Goal: Information Seeking & Learning: Compare options

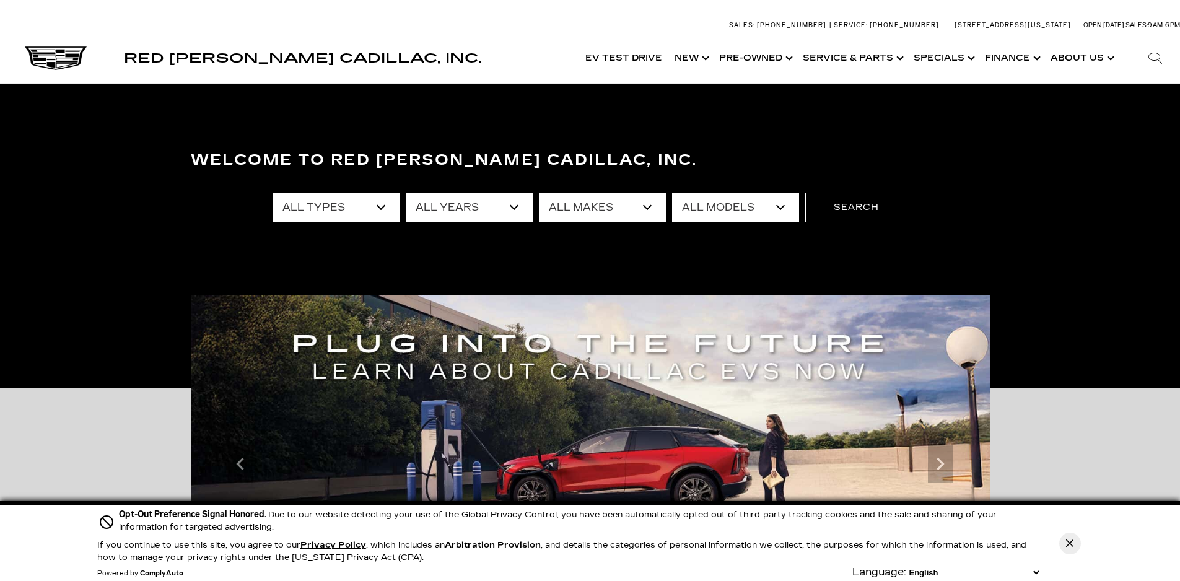
select select "New"
click at [273, 193] on select "All Types New Used Certified Used Demo" at bounding box center [336, 208] width 127 height 30
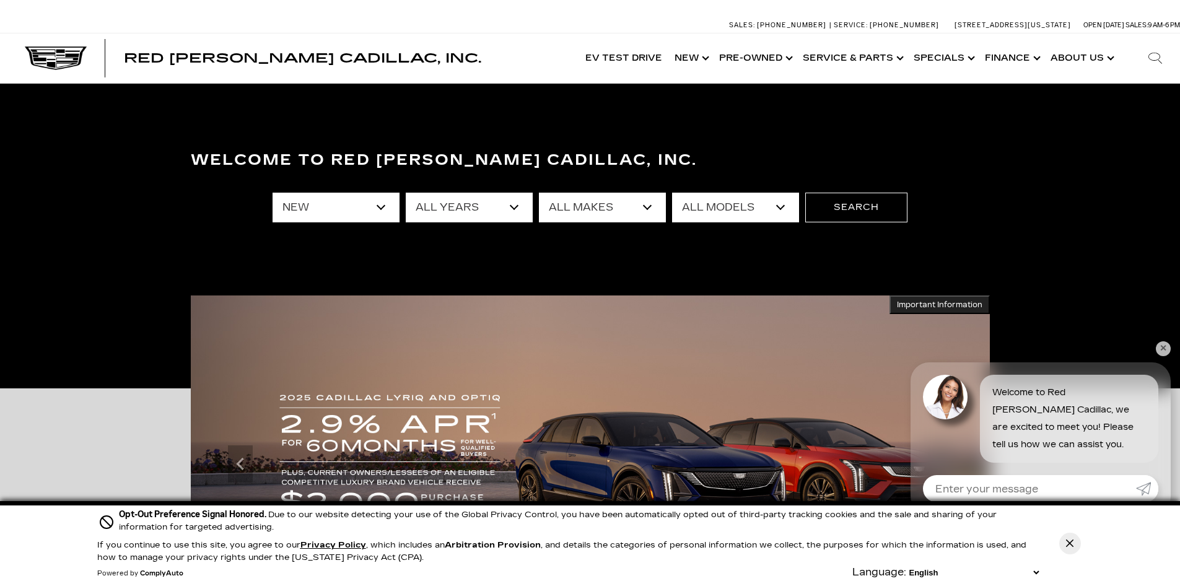
click at [519, 205] on select "All Years 2026 2025 2024" at bounding box center [469, 208] width 127 height 30
select select "2026"
click at [406, 193] on select "All Years 2026 2025 2024" at bounding box center [469, 208] width 127 height 30
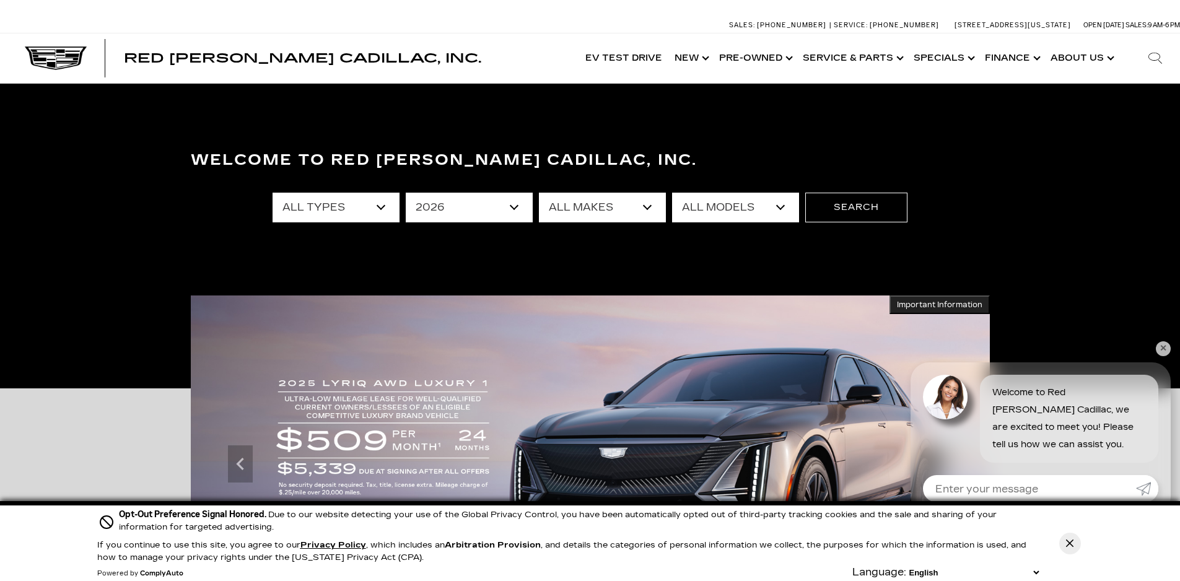
click at [647, 204] on select "All Makes Cadillac" at bounding box center [602, 208] width 127 height 30
select select "Cadillac"
click at [539, 193] on select "All Makes Cadillac" at bounding box center [602, 208] width 127 height 30
click at [784, 203] on select "All Models Escalade Escalade ESV ESCALADE IQ ESCALADE IQL LYRIQ VISTIQ" at bounding box center [735, 208] width 127 height 30
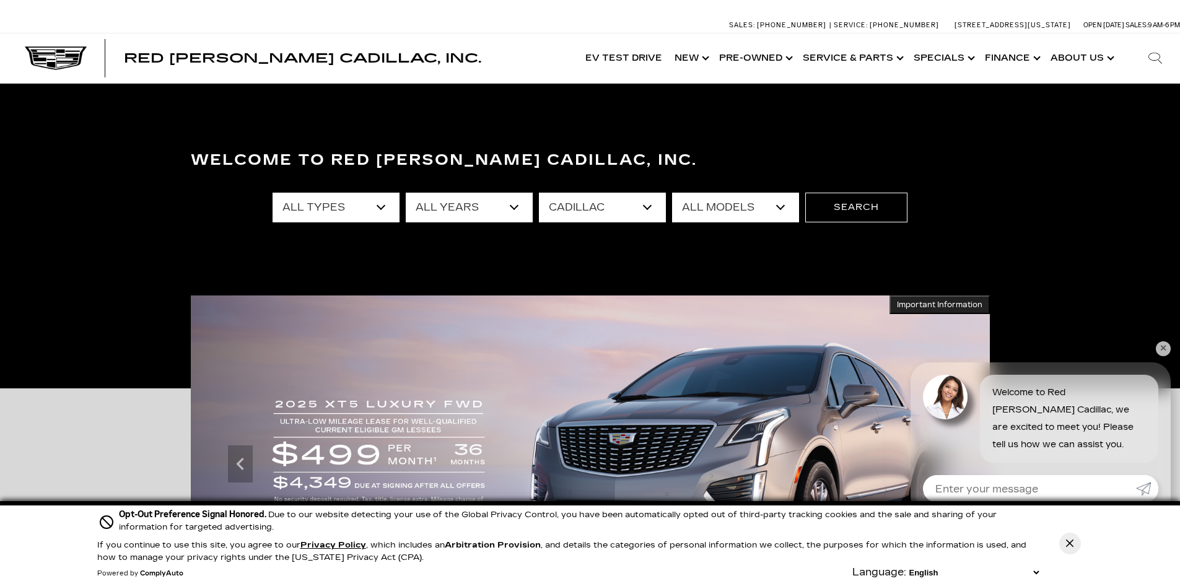
click at [514, 205] on select "All Years 2026" at bounding box center [469, 208] width 127 height 30
select select "Filter by year"
click at [406, 193] on select "All Years 2026" at bounding box center [469, 208] width 127 height 30
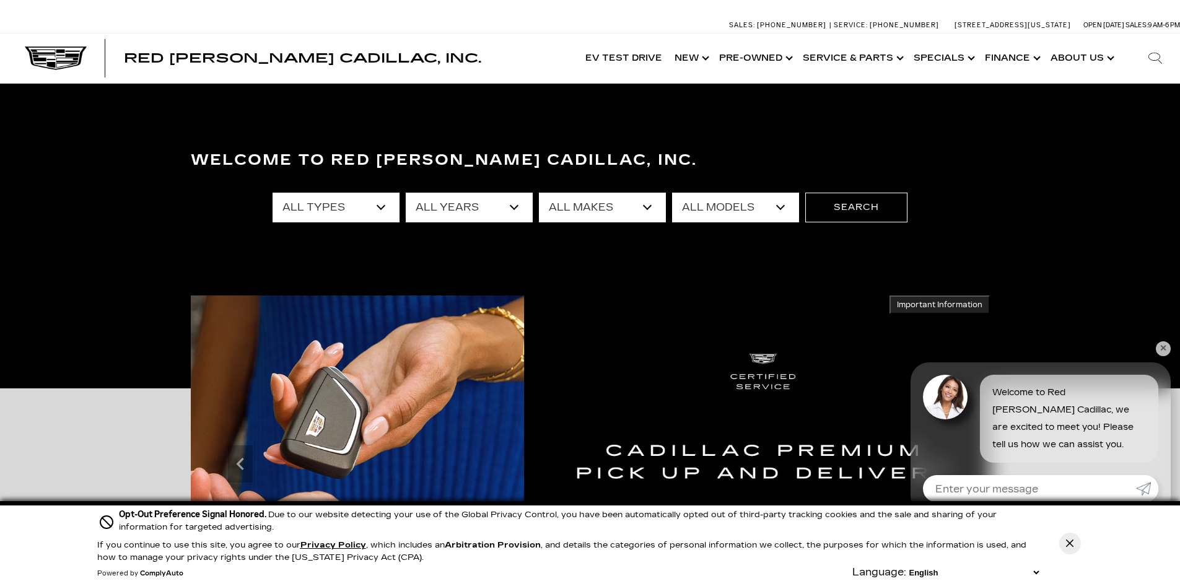
click at [778, 205] on select "All Models CT4 Escalade Escalade ESV ESCALADE IQ ESCALADE IQL LYRIQ OPTIQ VISTI…" at bounding box center [735, 208] width 127 height 30
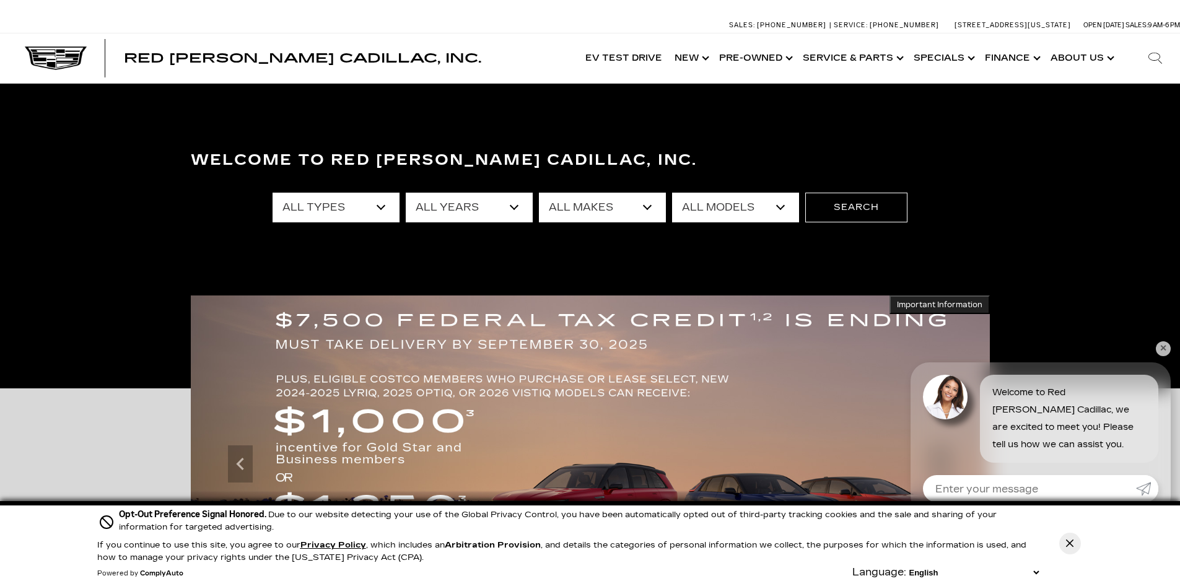
select select "CT4"
click at [672, 193] on select "All Models CT4 Escalade Escalade ESV ESCALADE IQ ESCALADE IQL LYRIQ OPTIQ VISTI…" at bounding box center [735, 208] width 127 height 30
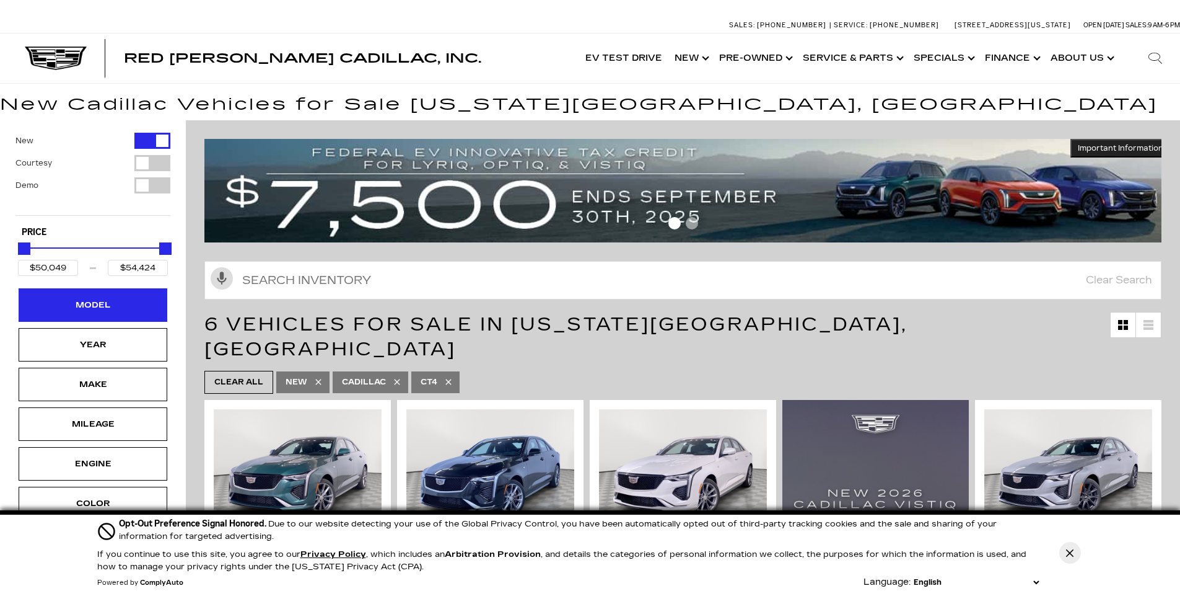
click at [124, 309] on div "Model" at bounding box center [93, 304] width 149 height 33
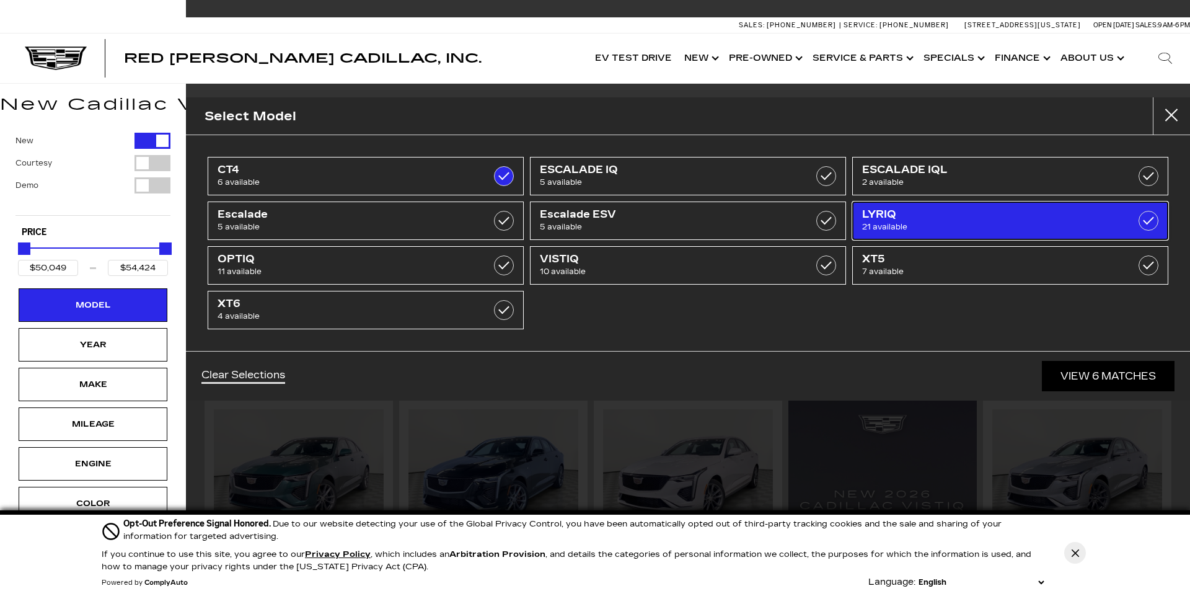
click at [973, 219] on span "LYRIQ" at bounding box center [988, 214] width 252 height 12
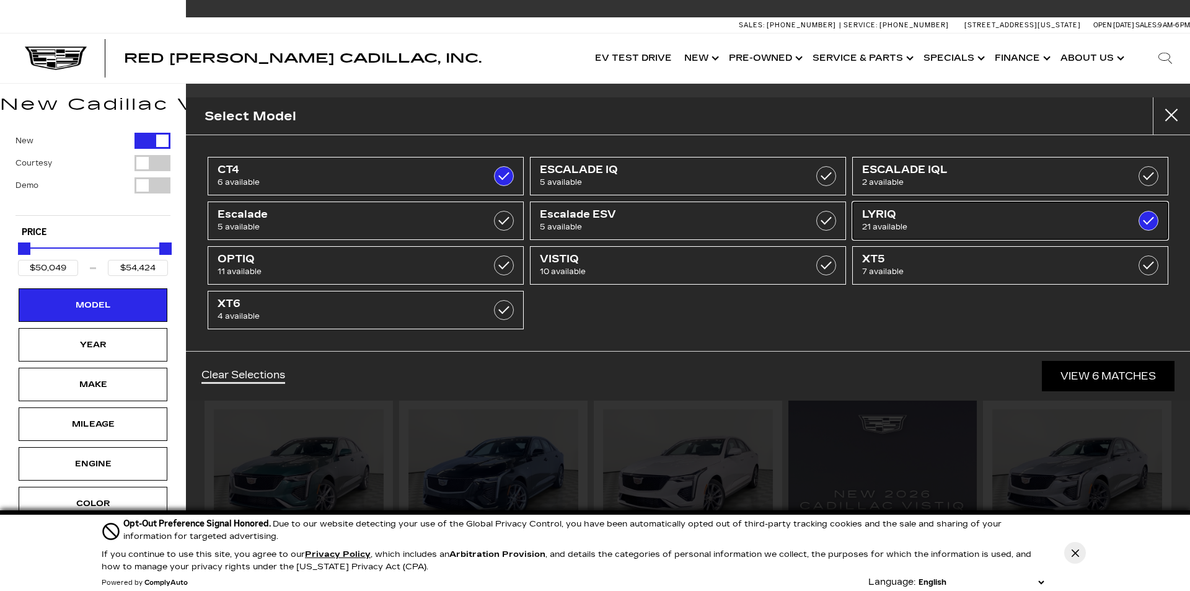
type input "$91,110"
checkbox input "true"
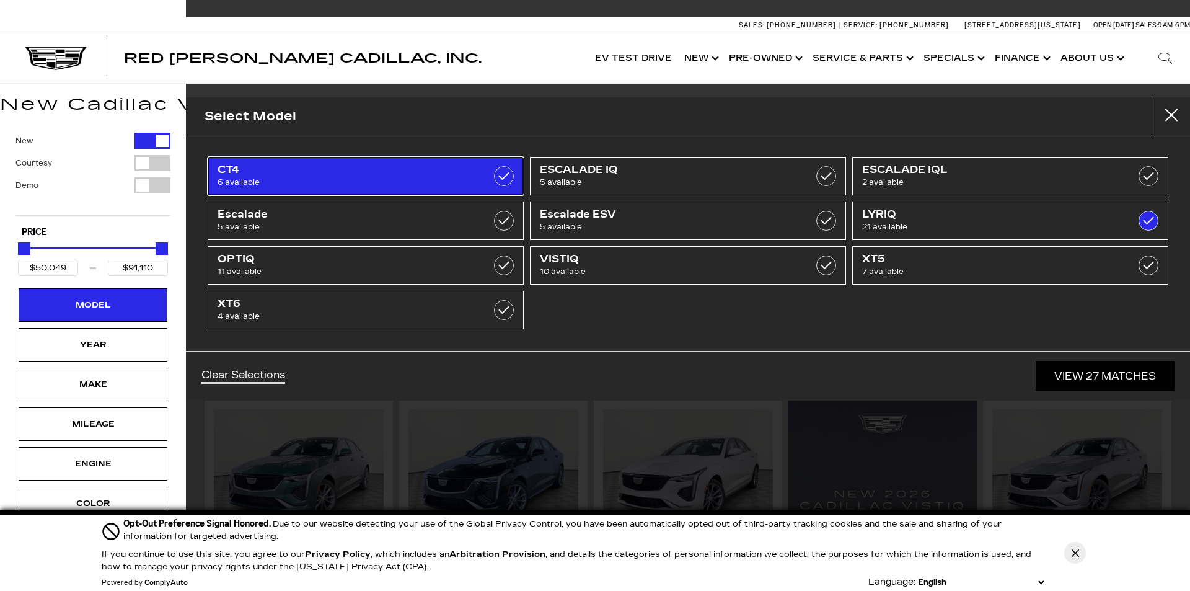
click at [506, 178] on label at bounding box center [504, 176] width 20 height 20
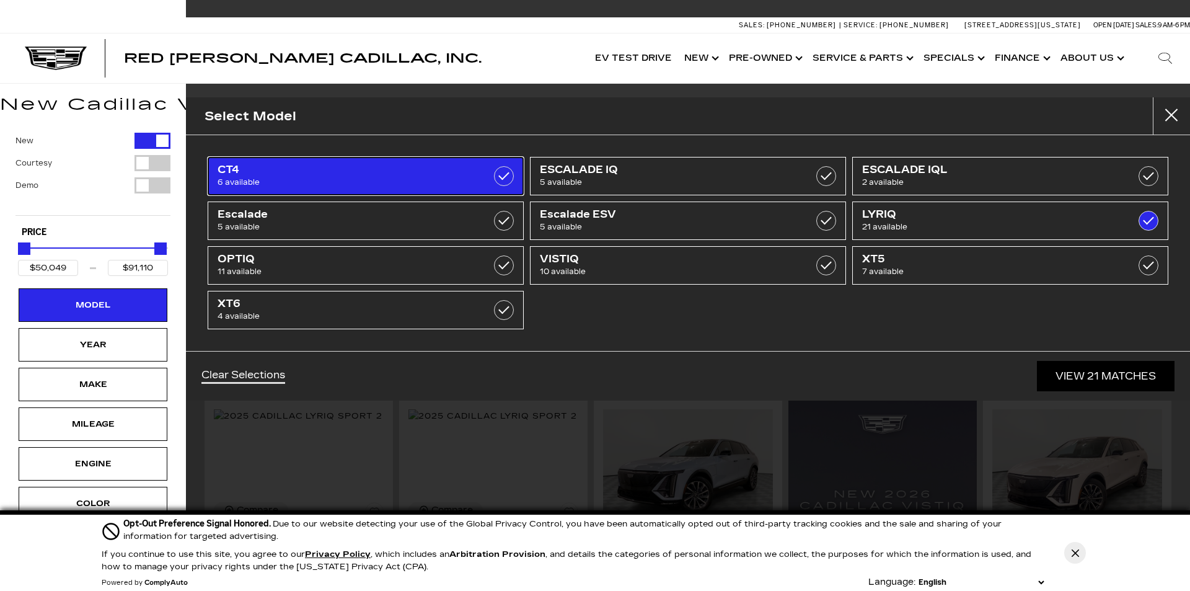
type input "$71,904"
checkbox input "false"
click at [508, 176] on label at bounding box center [504, 176] width 20 height 20
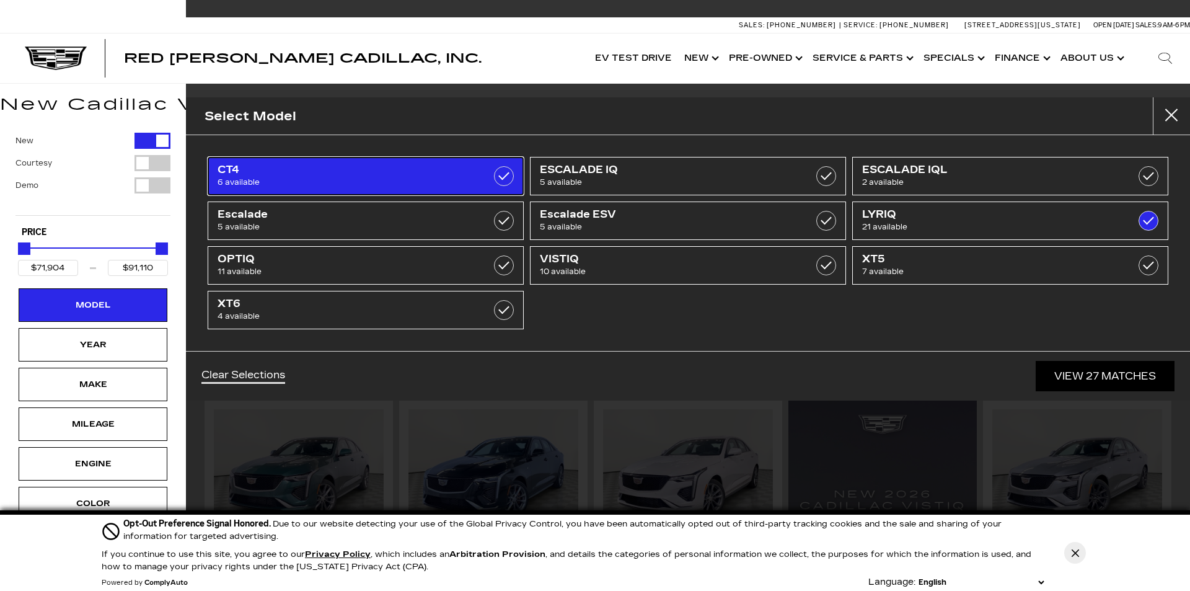
type input "$50,049"
checkbox input "true"
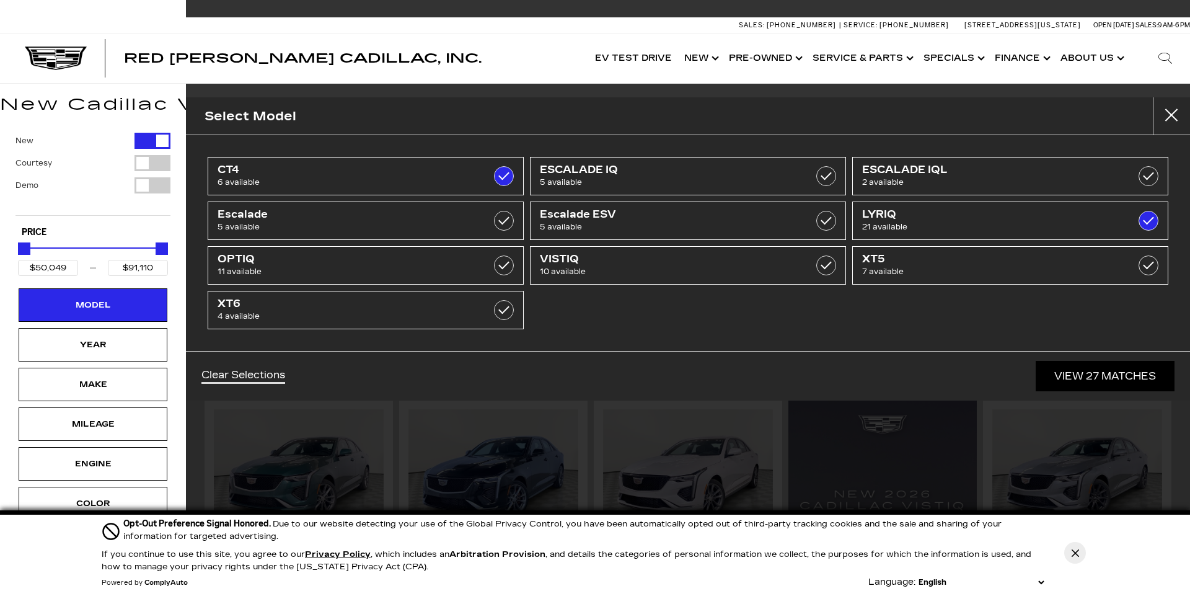
click at [625, 307] on ul "CT4 6 available ESCALADE IQ 5 available ESCALADE IQL 2 available Escalade 5 ava…" at bounding box center [687, 243] width 967 height 178
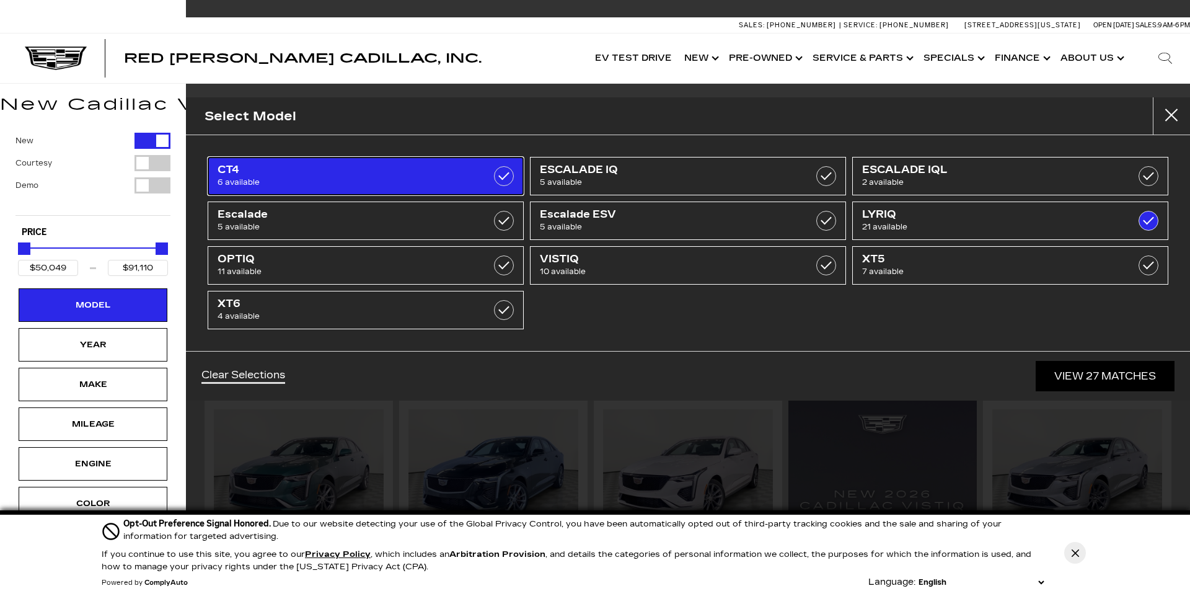
click at [503, 177] on label at bounding box center [504, 176] width 20 height 20
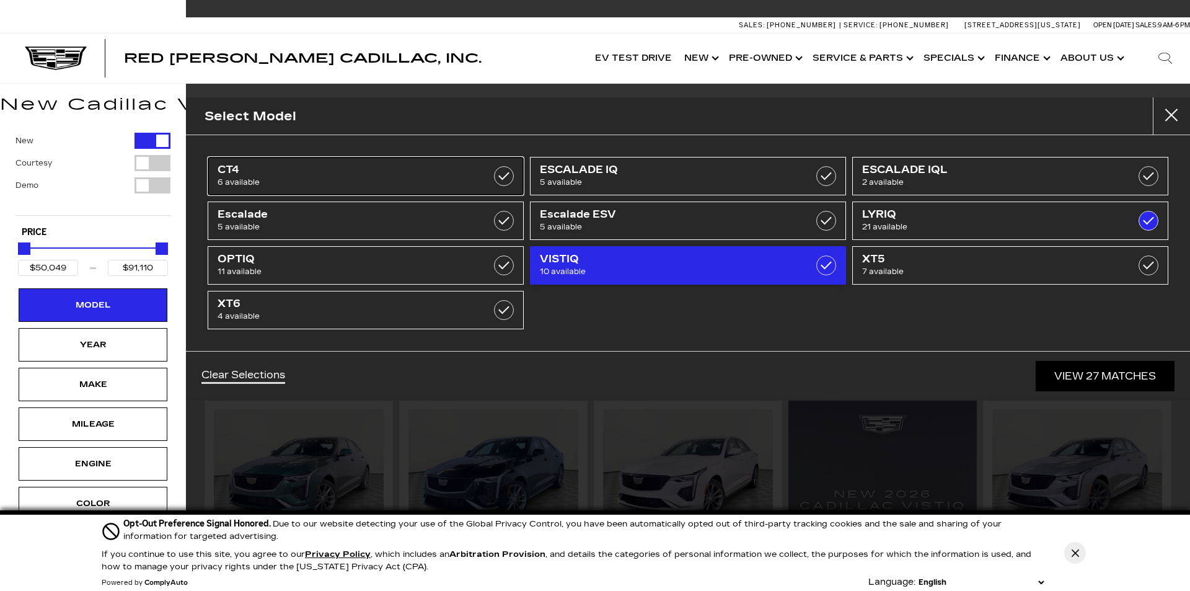
type input "$71,904"
checkbox input "false"
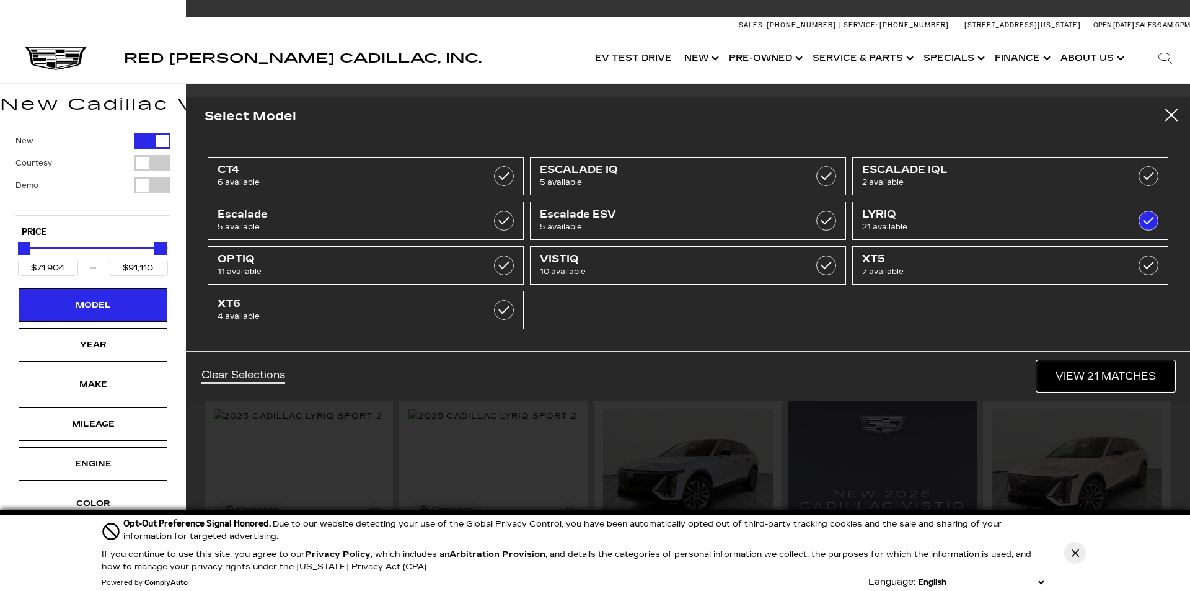
click at [1092, 377] on link "View 21 Matches" at bounding box center [1106, 376] width 138 height 30
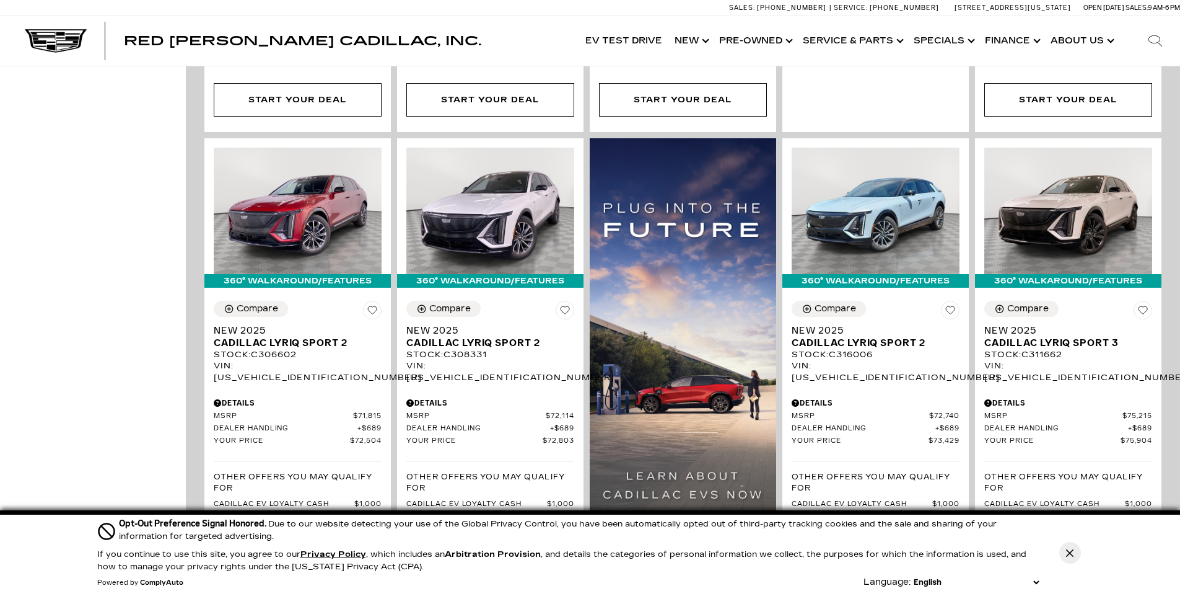
scroll to position [916, 0]
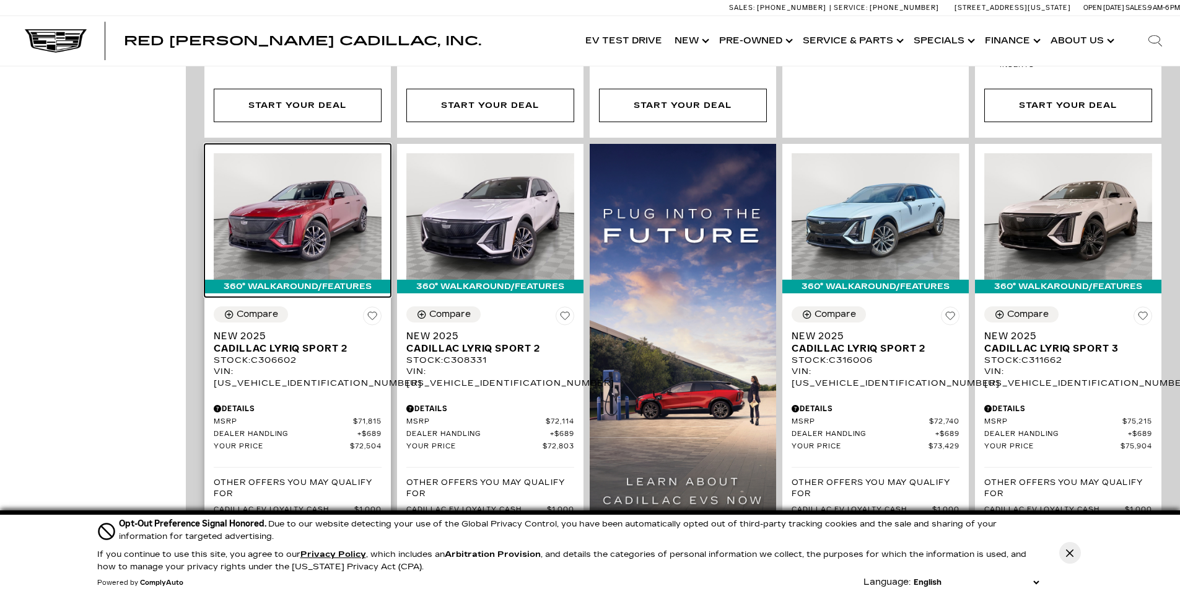
click at [268, 211] on img at bounding box center [298, 216] width 168 height 126
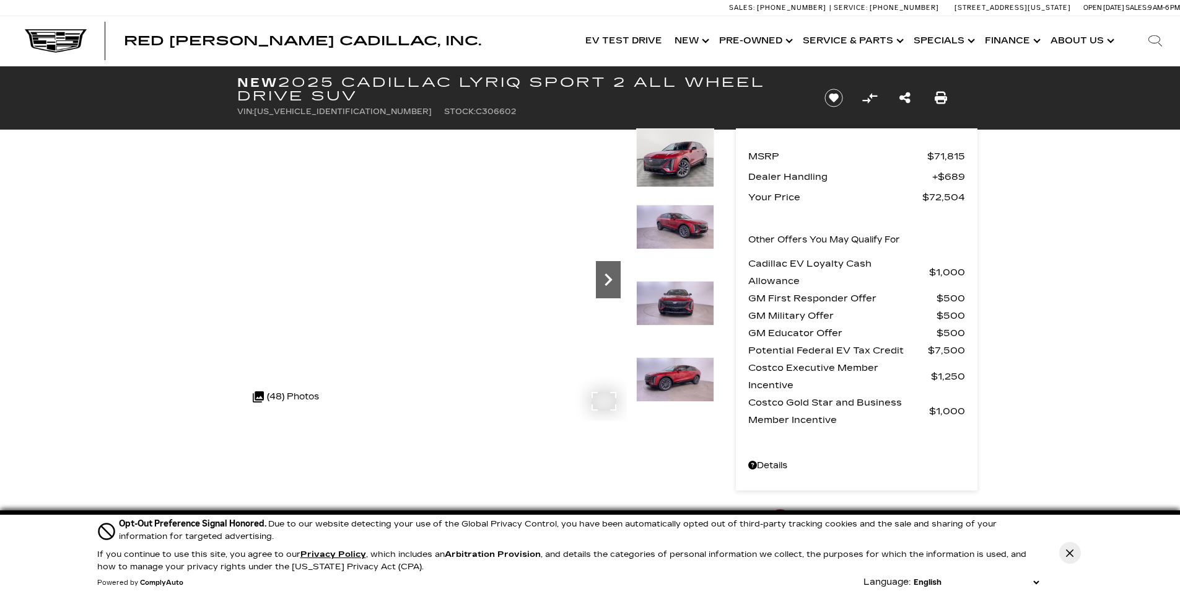
click at [607, 278] on icon "Next" at bounding box center [608, 279] width 25 height 25
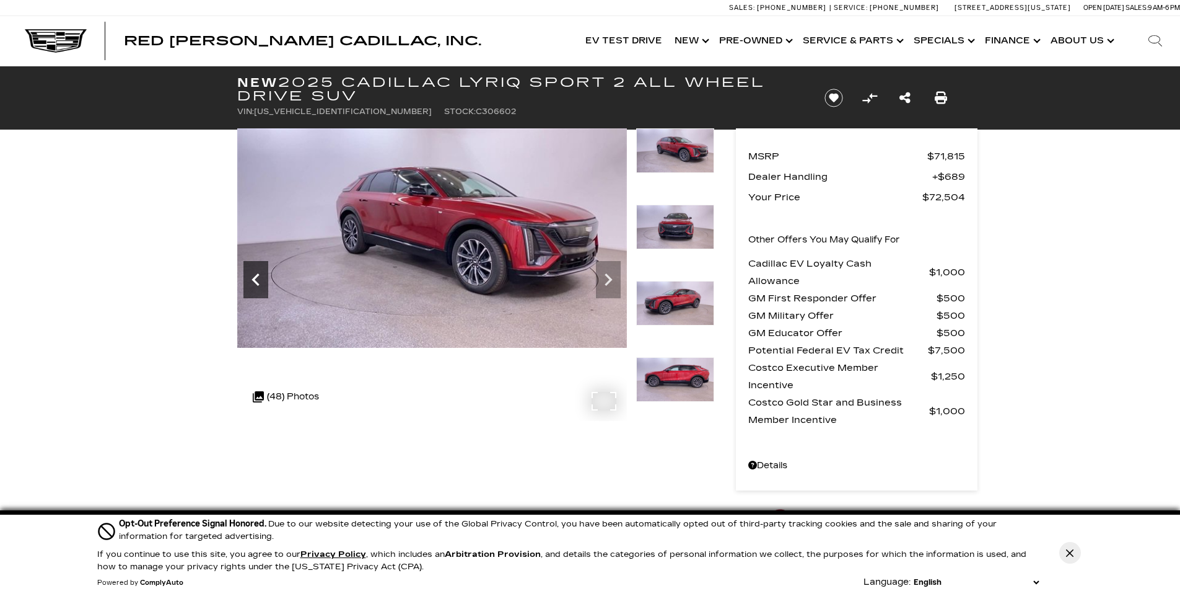
click at [249, 279] on icon "Previous" at bounding box center [256, 279] width 25 height 25
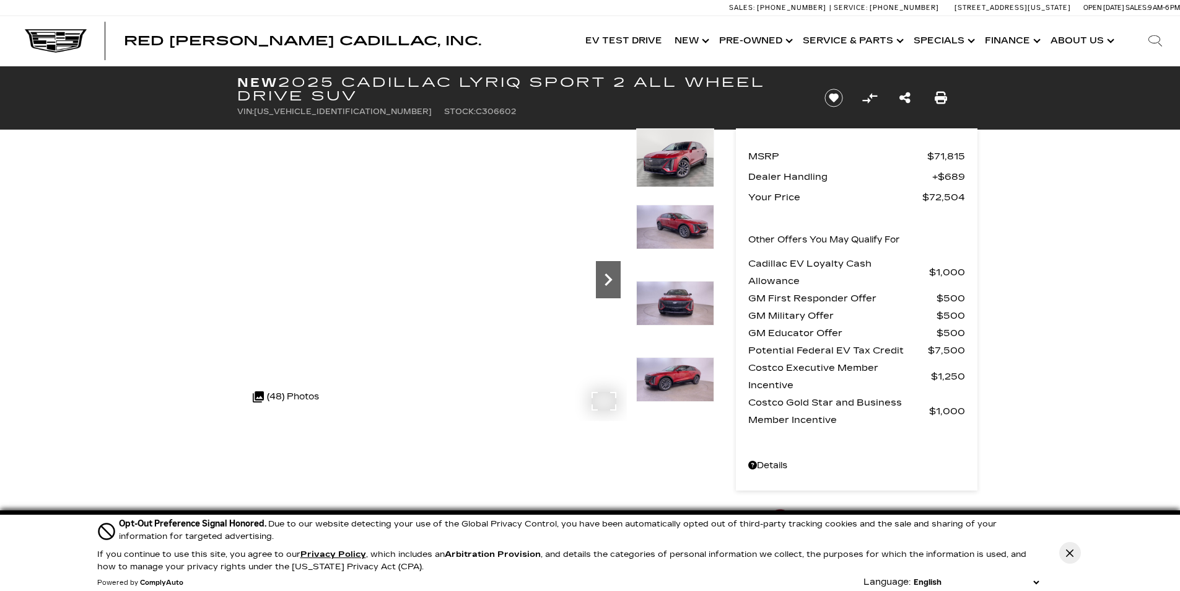
click at [612, 278] on icon "Next" at bounding box center [608, 279] width 25 height 25
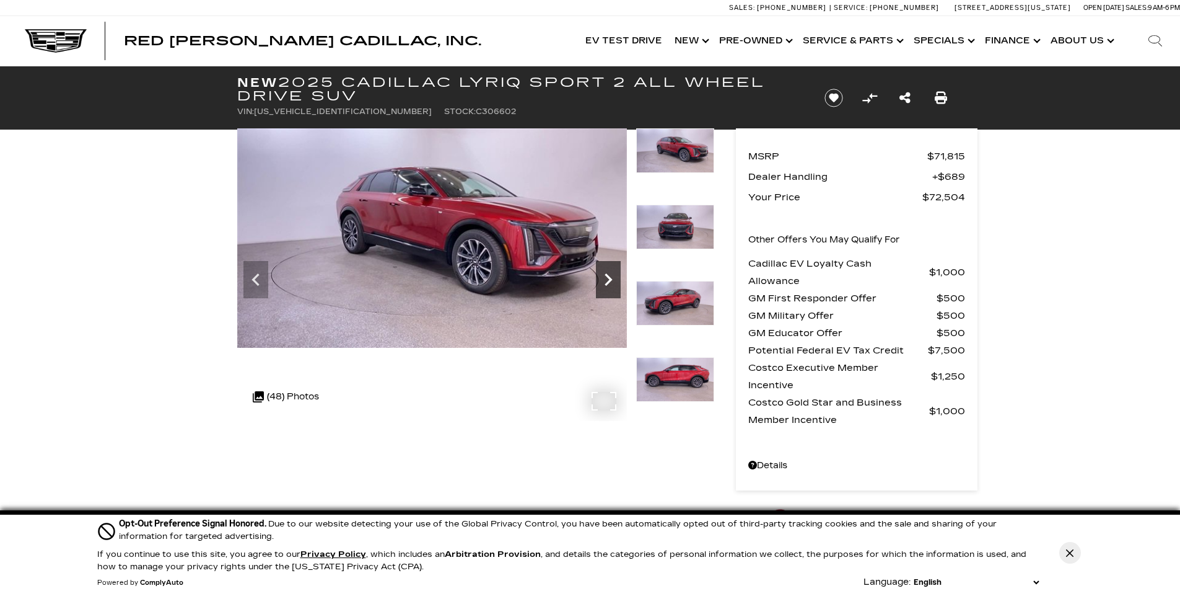
click at [612, 278] on icon "Next" at bounding box center [608, 279] width 25 height 25
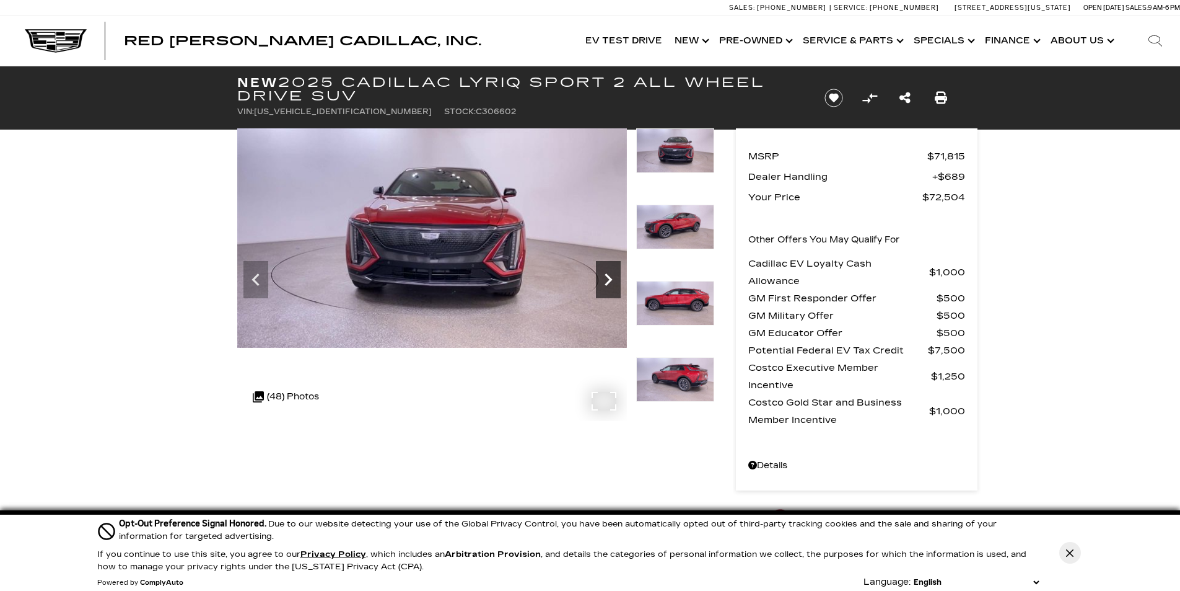
click at [612, 278] on icon "Next" at bounding box center [608, 279] width 25 height 25
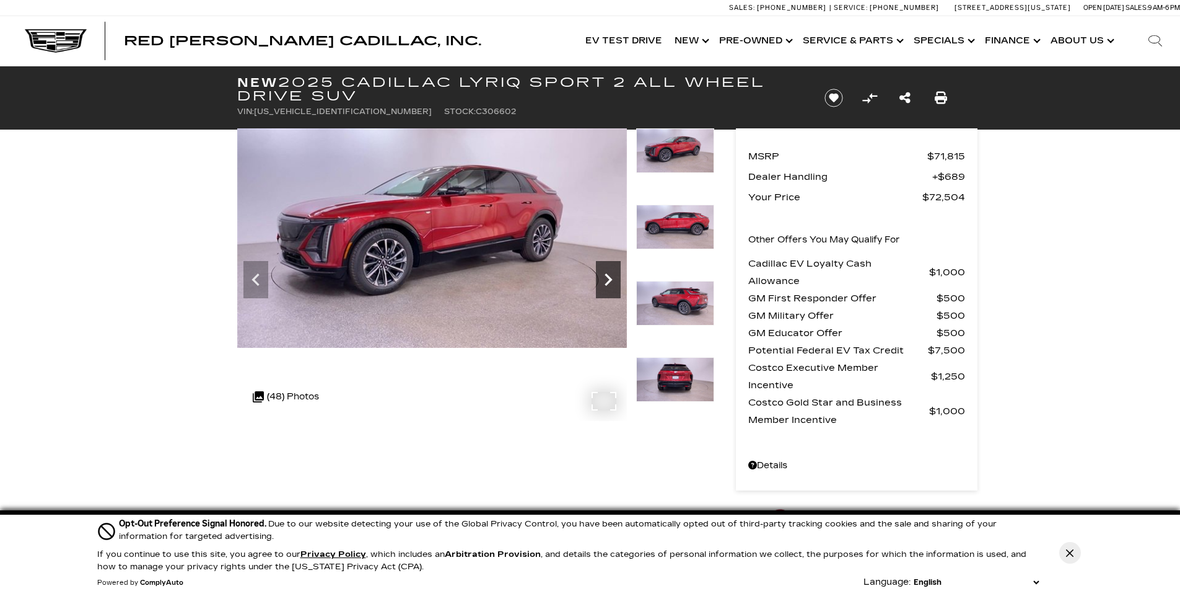
click at [612, 278] on icon "Next" at bounding box center [608, 279] width 25 height 25
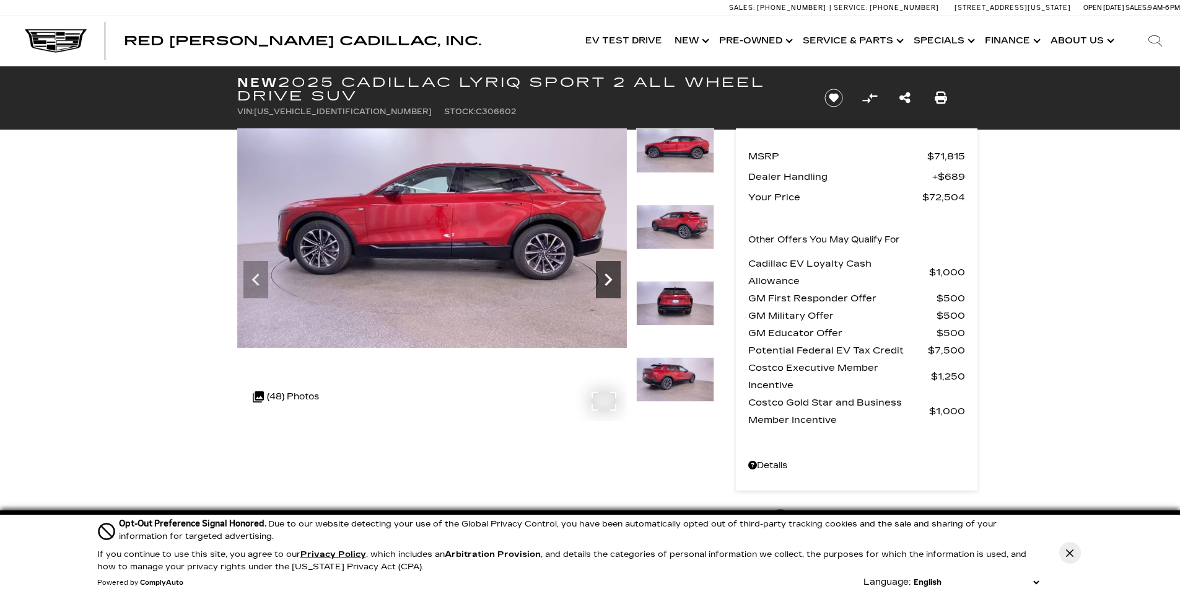
click at [611, 278] on icon "Next" at bounding box center [608, 279] width 7 height 12
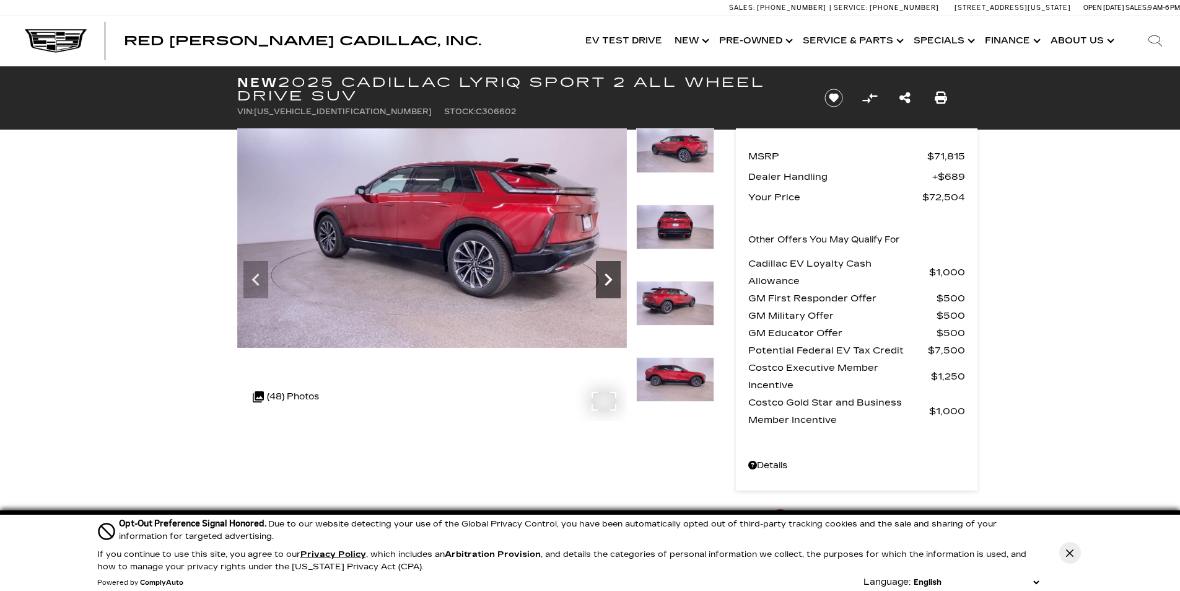
click at [611, 278] on icon "Next" at bounding box center [608, 279] width 7 height 12
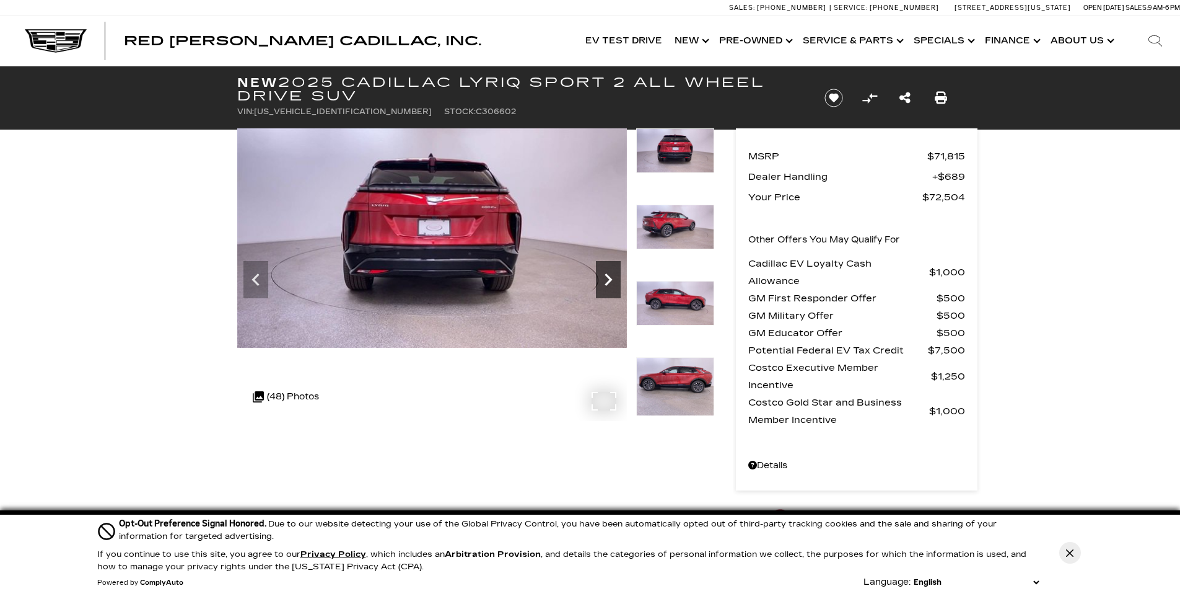
click at [611, 278] on icon "Next" at bounding box center [608, 279] width 7 height 12
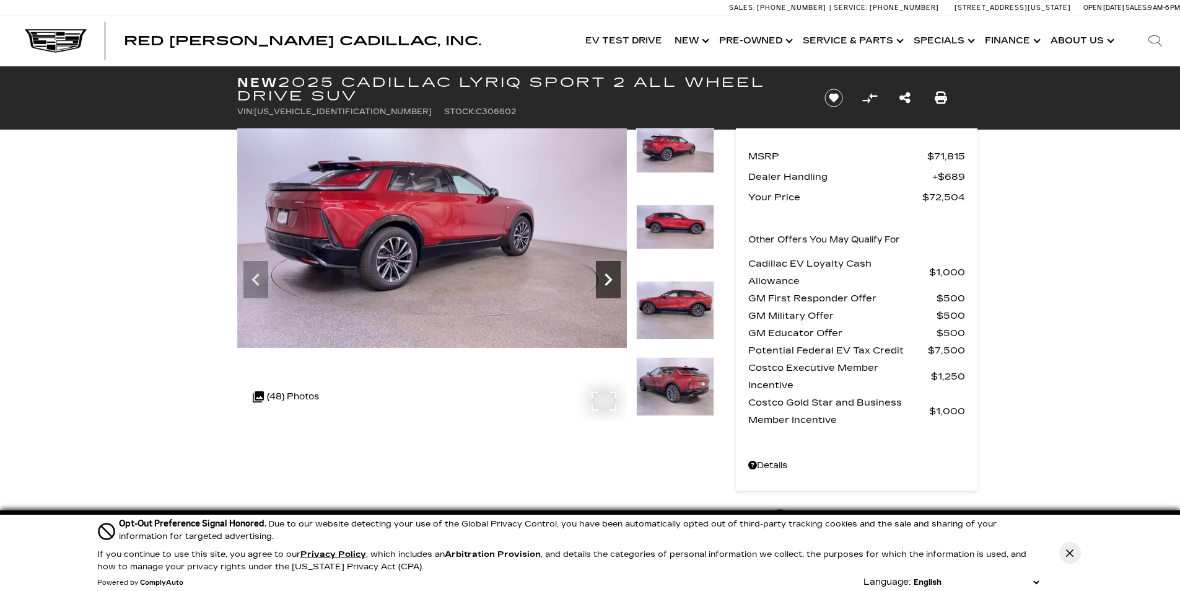
click at [610, 278] on icon "Next" at bounding box center [608, 279] width 7 height 12
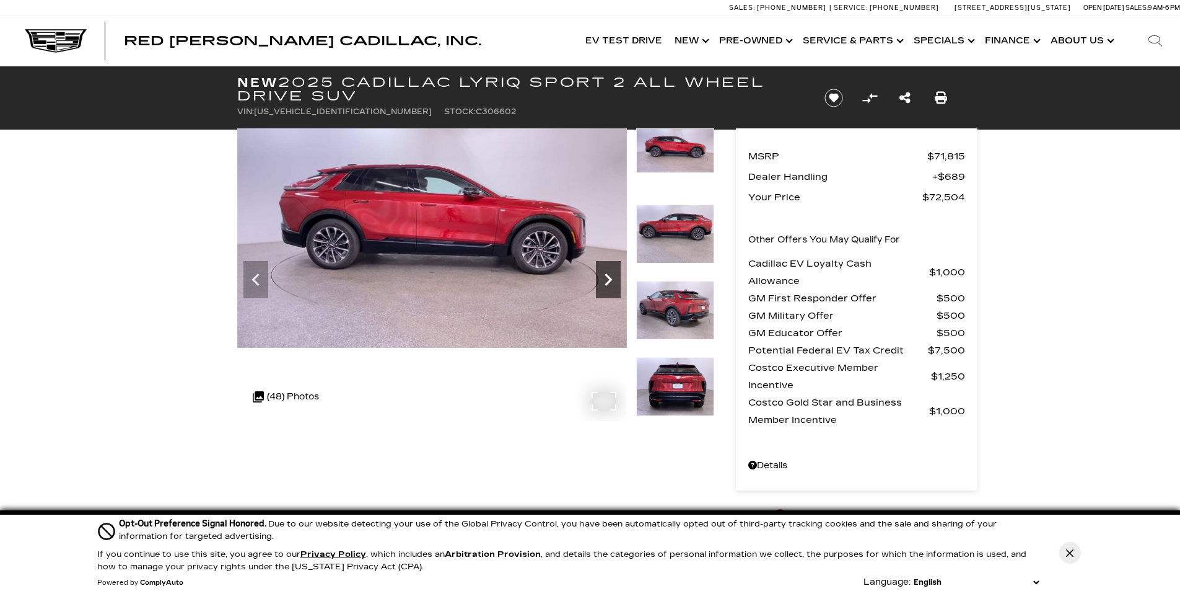
click at [610, 278] on icon "Next" at bounding box center [608, 279] width 7 height 12
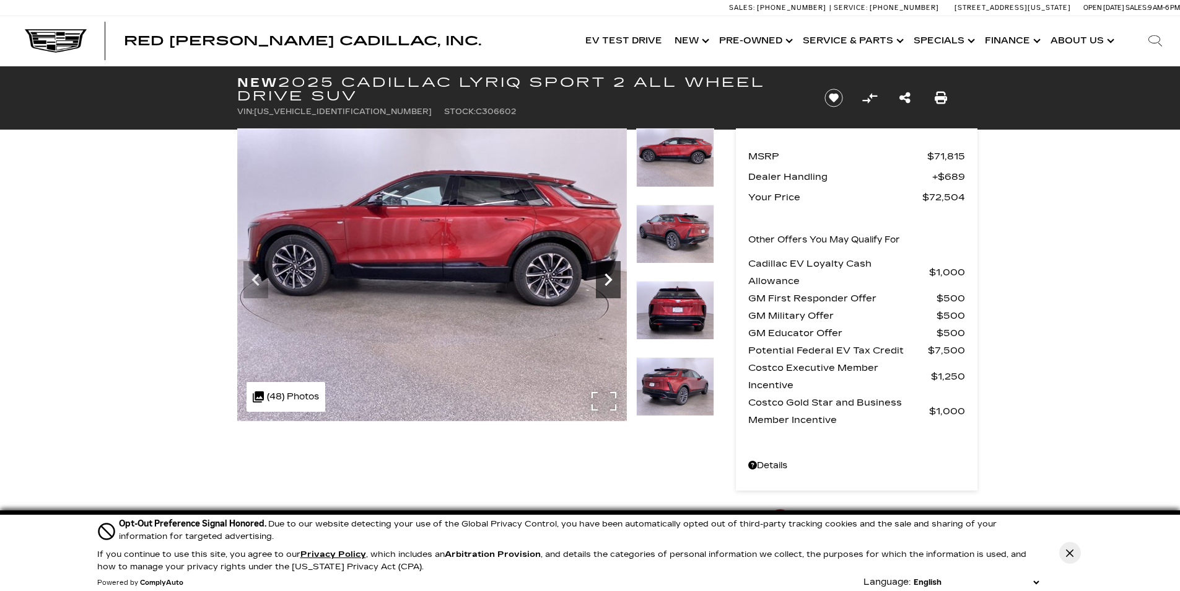
click at [610, 278] on icon "Next" at bounding box center [608, 279] width 7 height 12
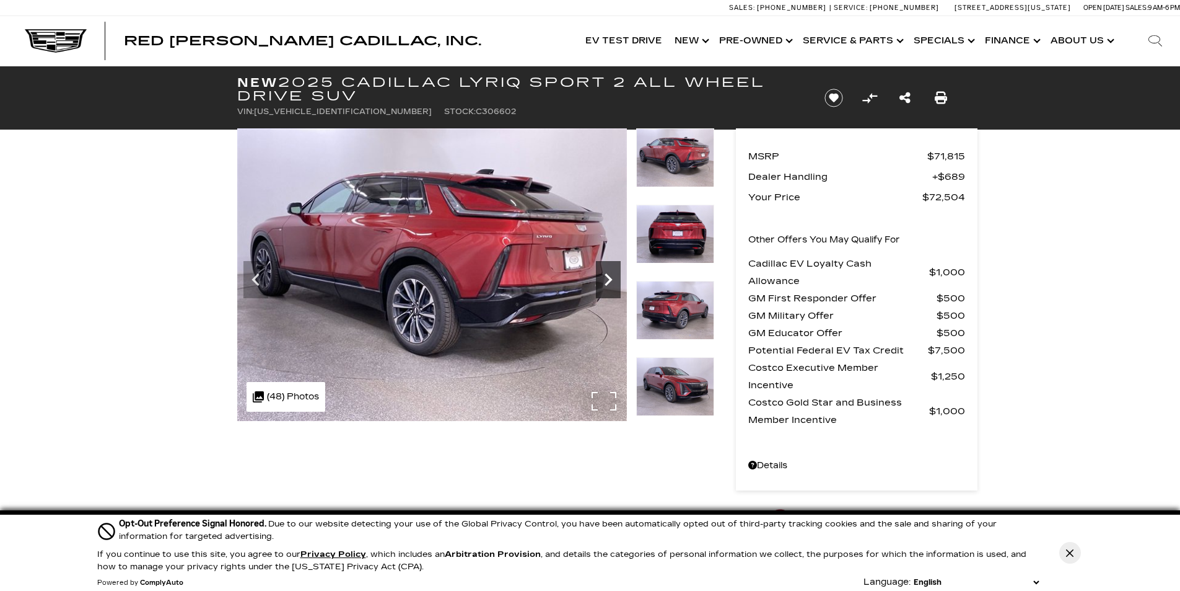
click at [610, 278] on icon "Next" at bounding box center [608, 279] width 7 height 12
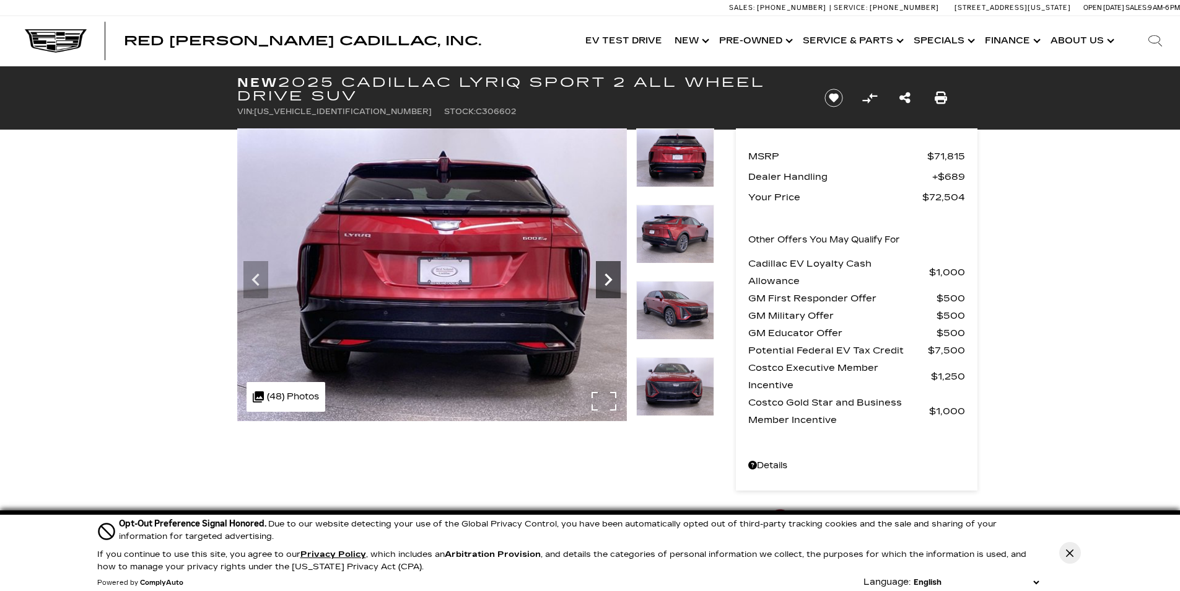
click at [610, 278] on icon "Next" at bounding box center [608, 279] width 7 height 12
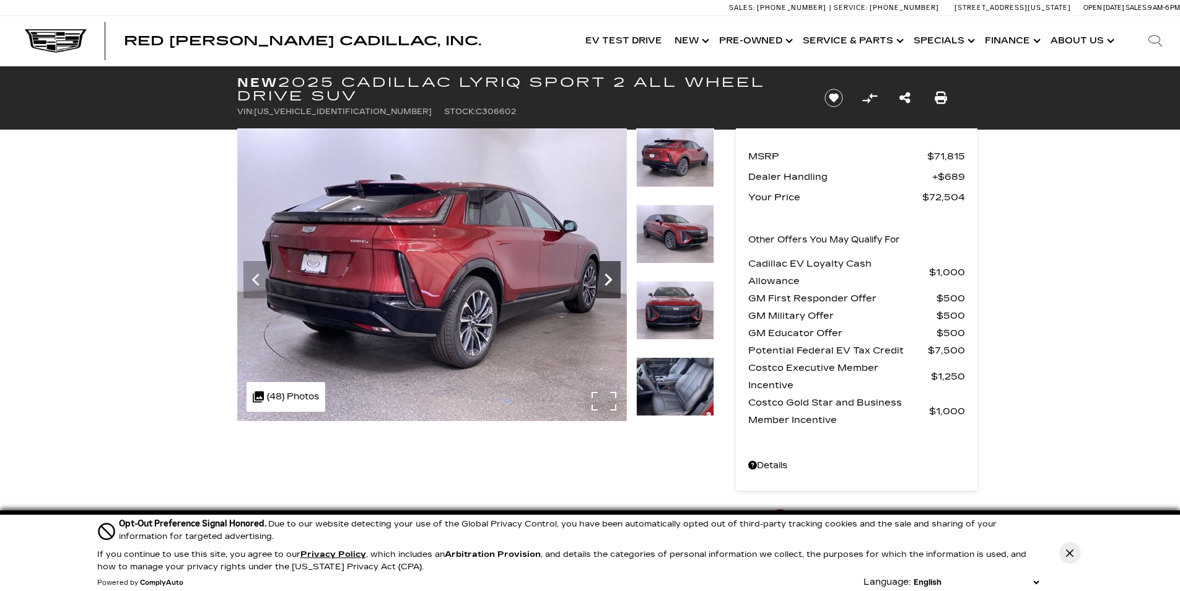
click at [610, 278] on icon "Next" at bounding box center [608, 279] width 7 height 12
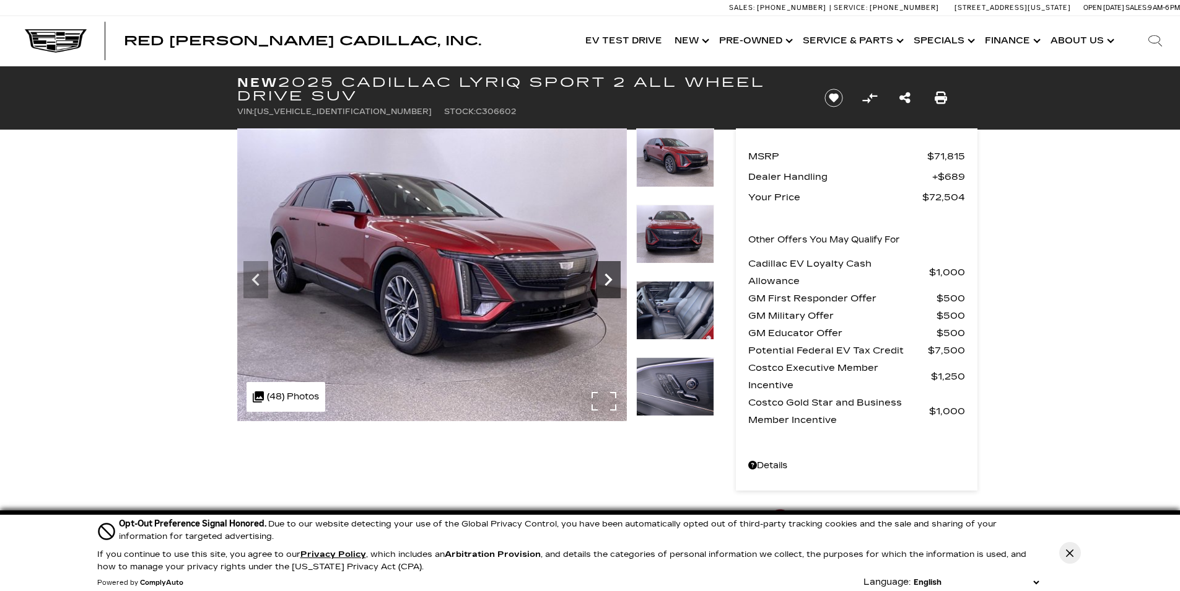
click at [610, 278] on icon "Next" at bounding box center [608, 279] width 7 height 12
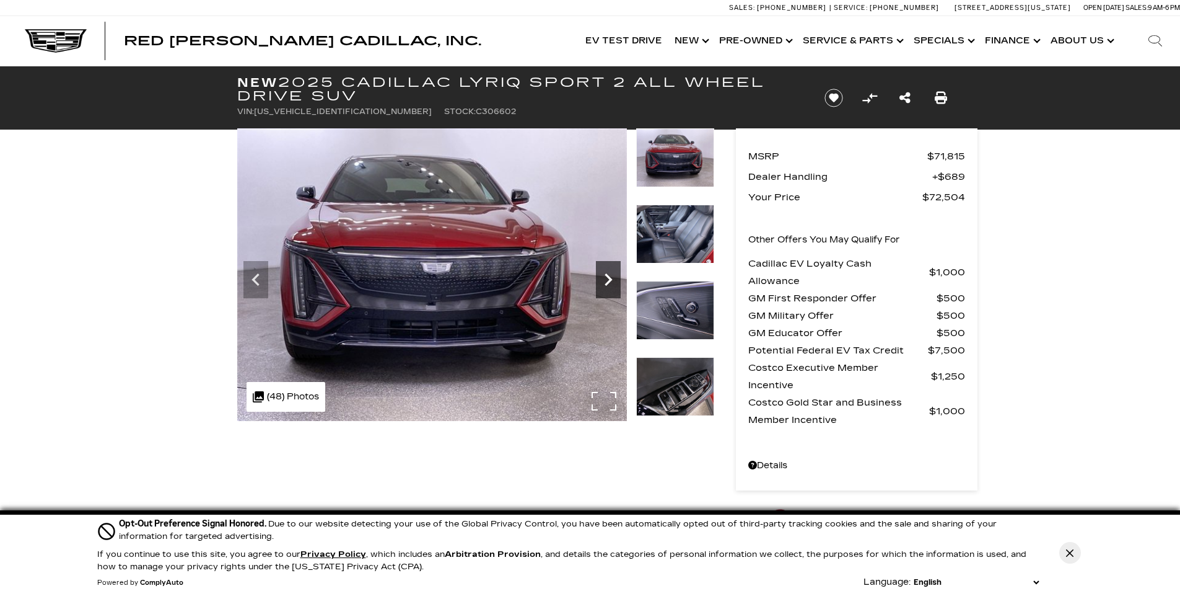
click at [610, 278] on icon "Next" at bounding box center [608, 279] width 7 height 12
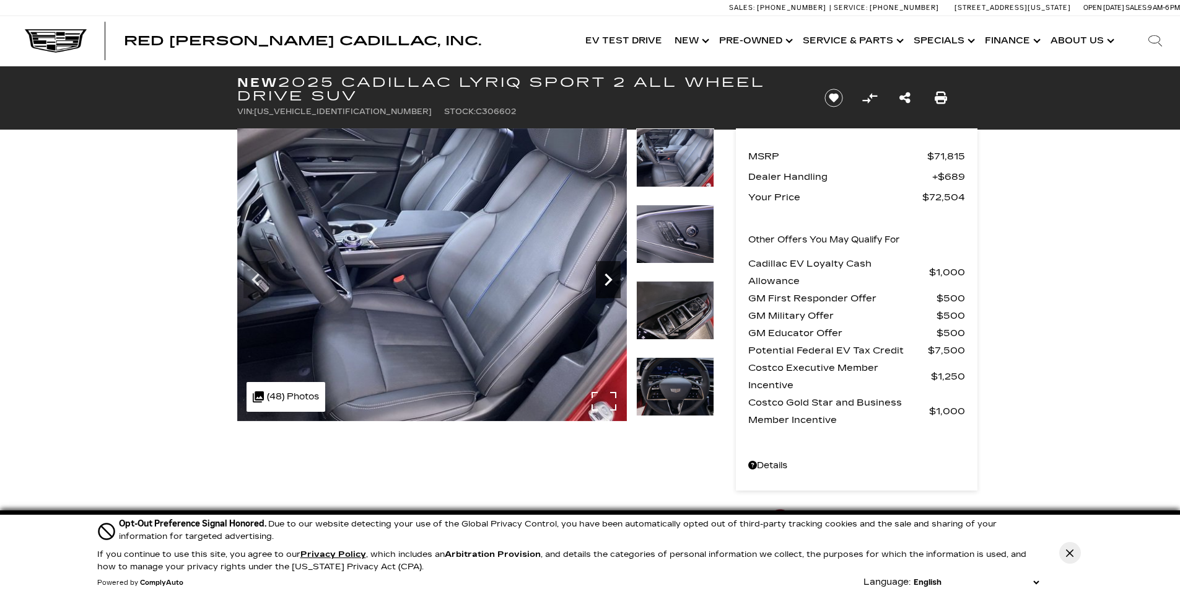
click at [610, 277] on icon "Next" at bounding box center [608, 279] width 25 height 25
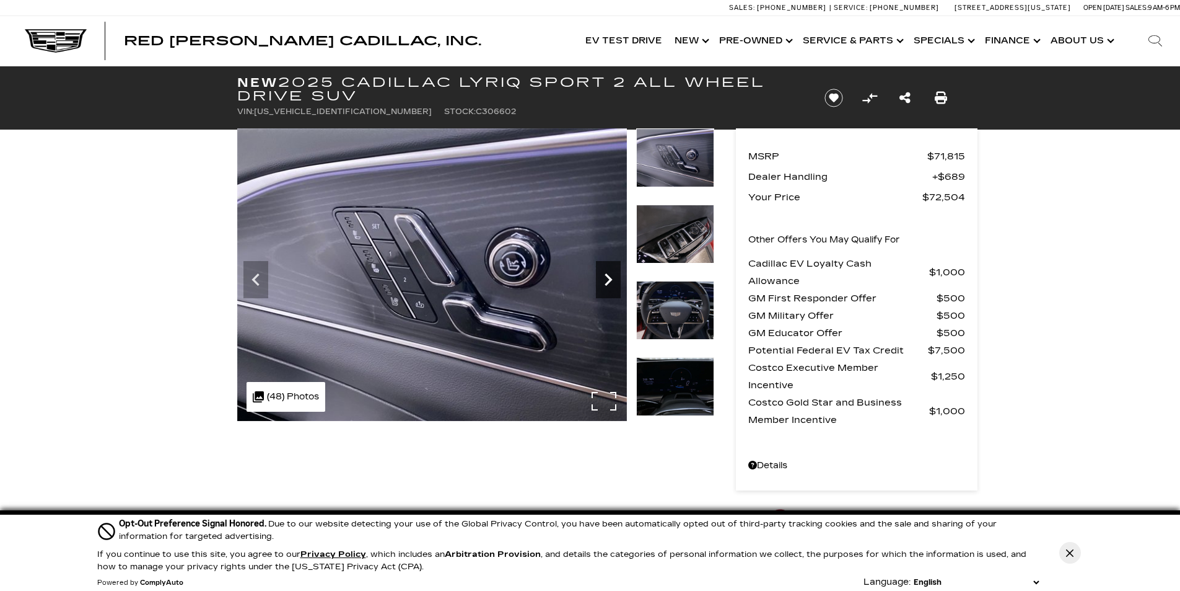
click at [610, 277] on icon "Next" at bounding box center [608, 279] width 25 height 25
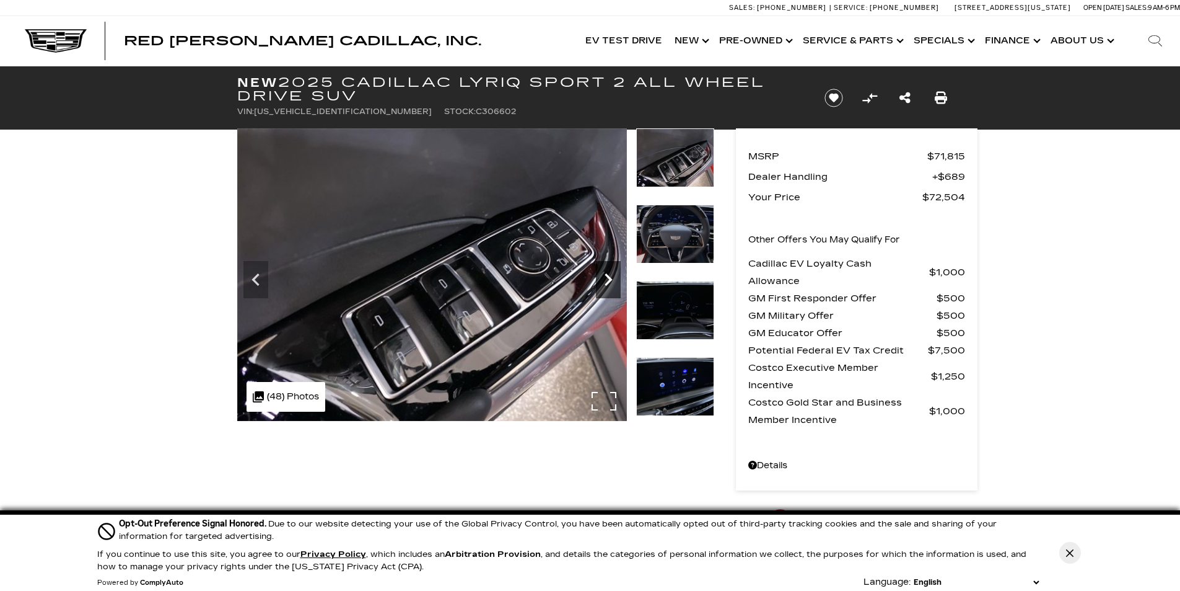
click at [610, 276] on icon "Next" at bounding box center [608, 279] width 25 height 25
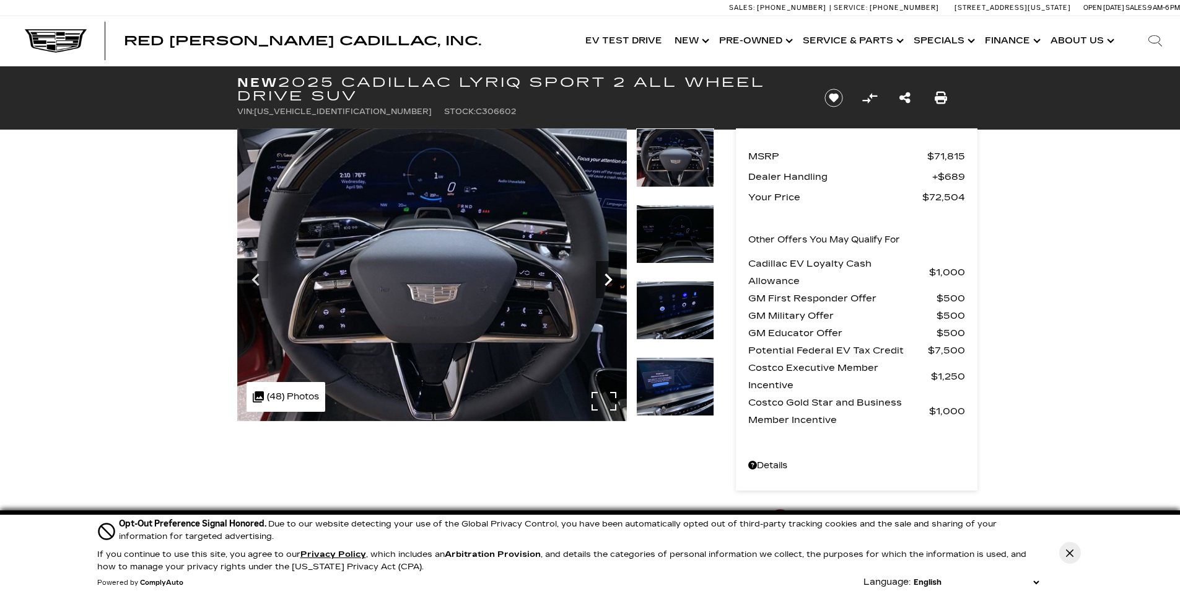
click at [611, 276] on icon "Next" at bounding box center [608, 279] width 25 height 25
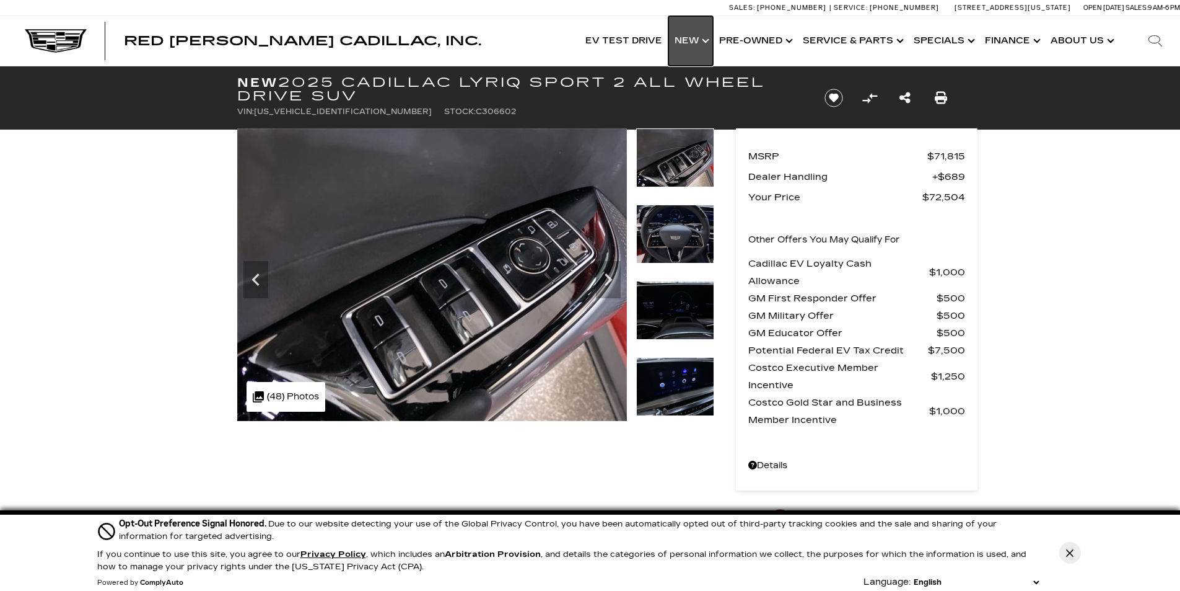
click at [698, 37] on link "Show New" at bounding box center [691, 41] width 45 height 50
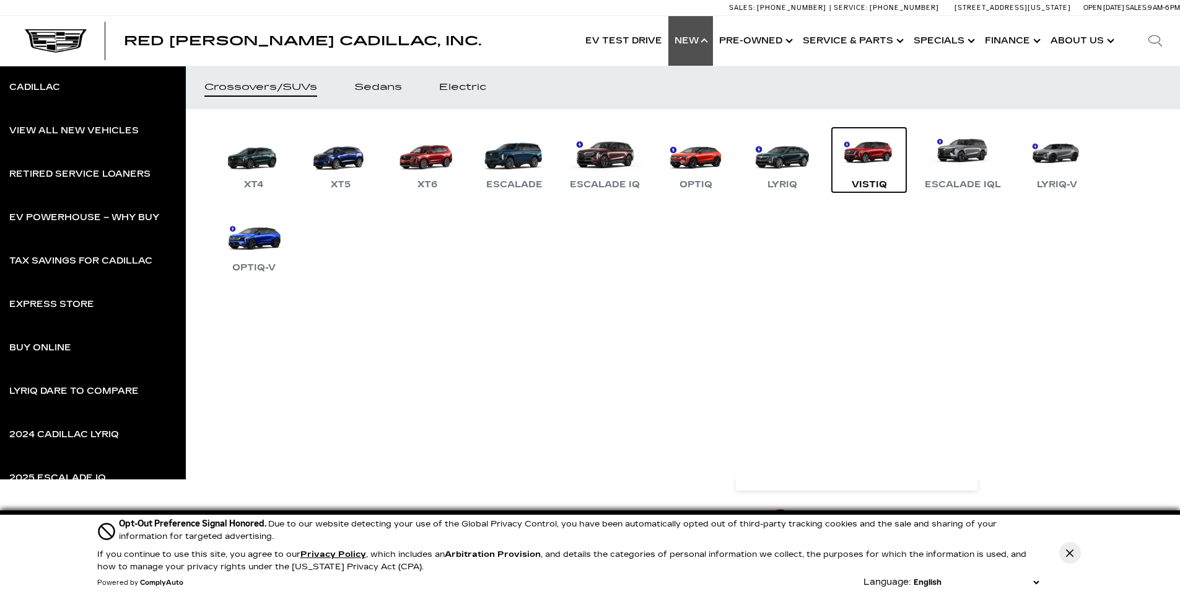
click at [866, 185] on div "VISTIQ" at bounding box center [870, 184] width 48 height 15
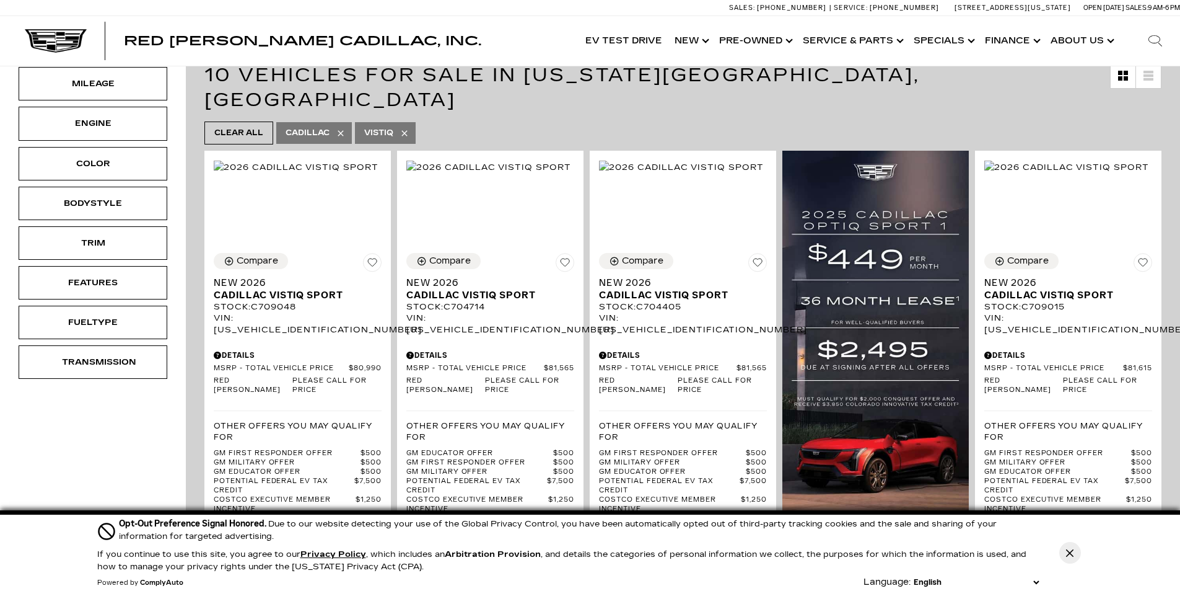
scroll to position [209, 0]
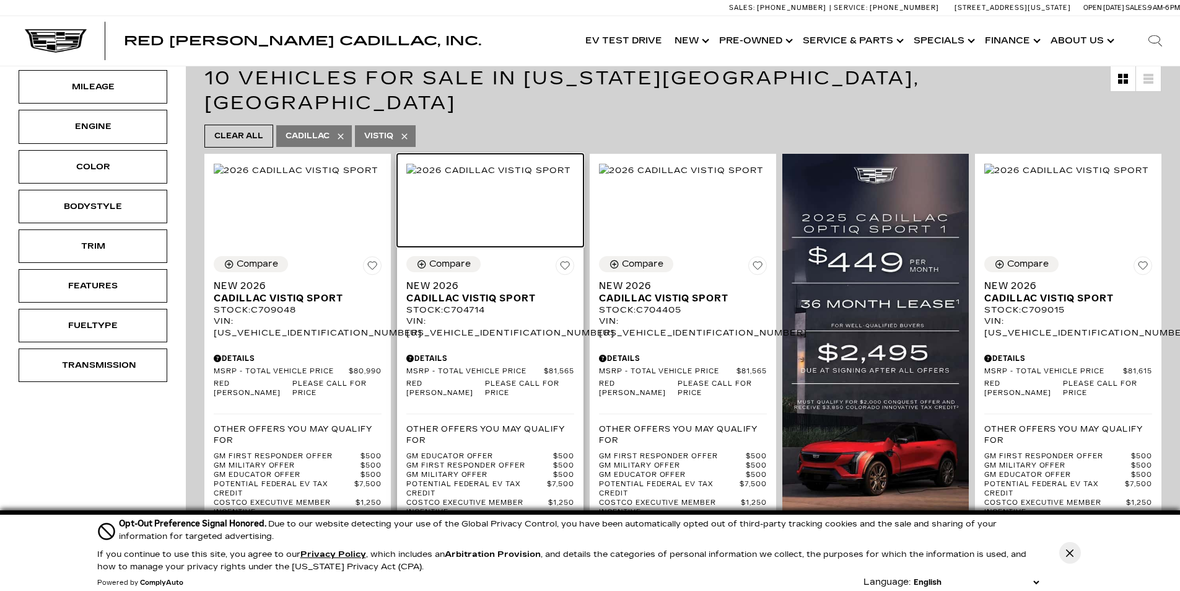
click at [506, 177] on img at bounding box center [488, 171] width 165 height 14
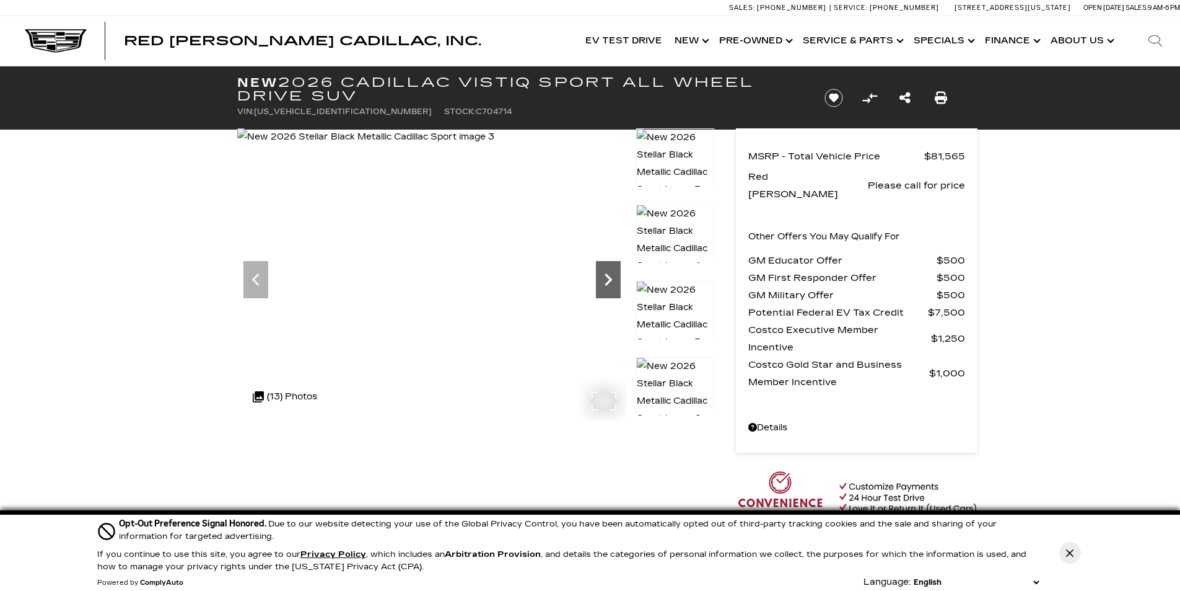
click at [613, 278] on icon "Next" at bounding box center [608, 279] width 25 height 25
click at [610, 277] on icon "Next" at bounding box center [608, 279] width 7 height 12
click at [609, 281] on icon "Next" at bounding box center [608, 279] width 7 height 12
click at [612, 278] on icon "Next" at bounding box center [608, 279] width 25 height 25
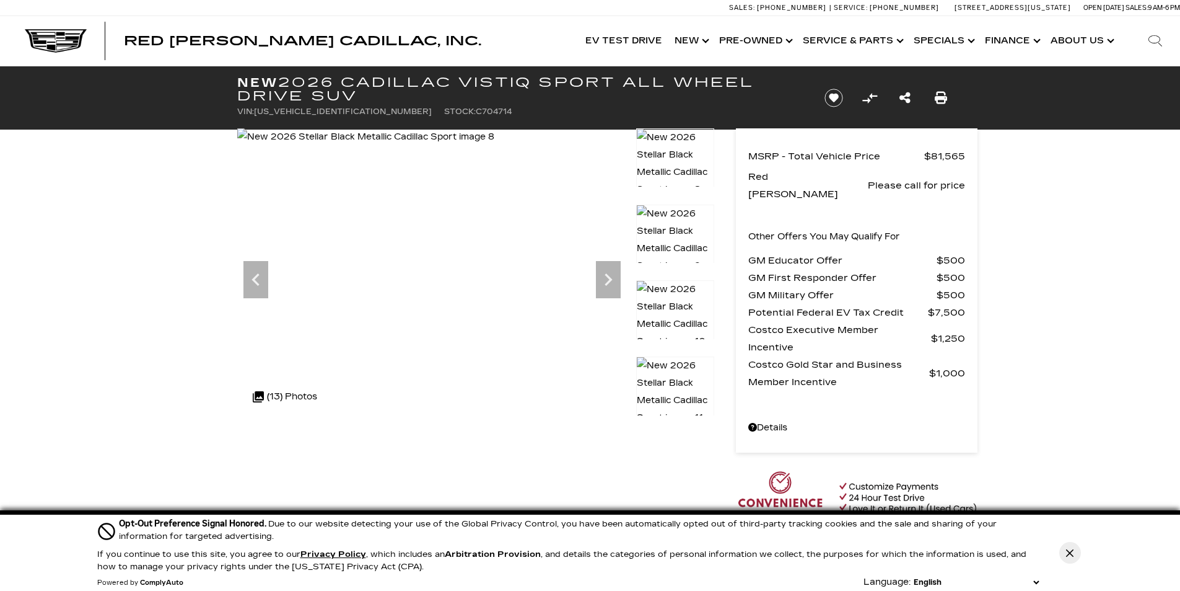
click at [677, 377] on img at bounding box center [675, 391] width 78 height 71
click at [657, 305] on img at bounding box center [675, 315] width 78 height 71
click at [608, 276] on icon "Next" at bounding box center [608, 279] width 7 height 12
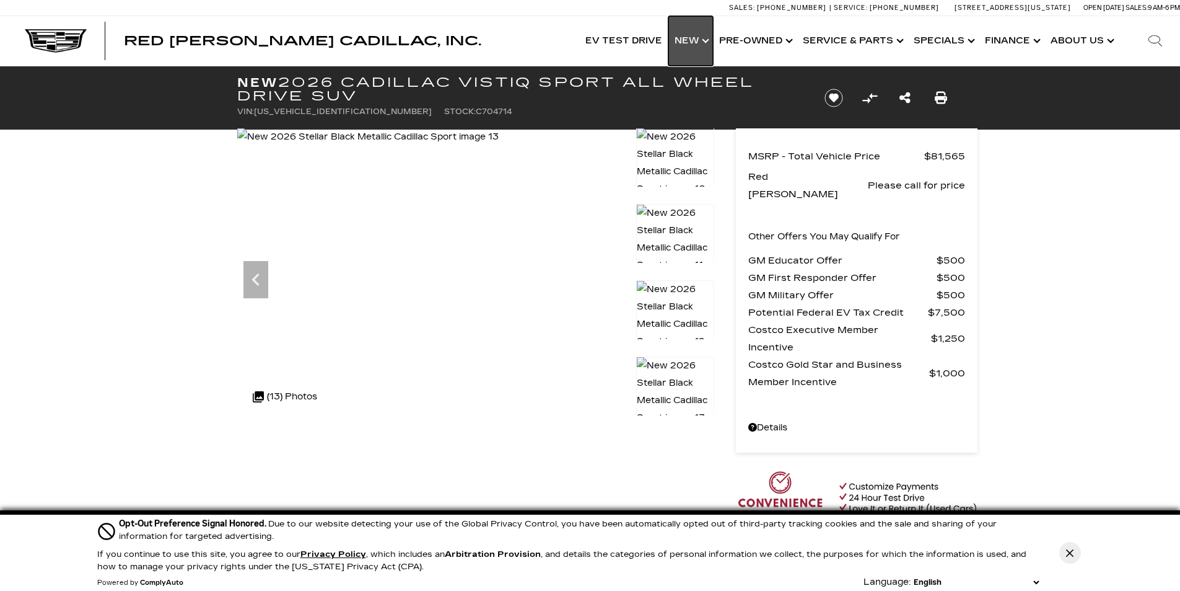
click at [693, 37] on link "Show New" at bounding box center [691, 41] width 45 height 50
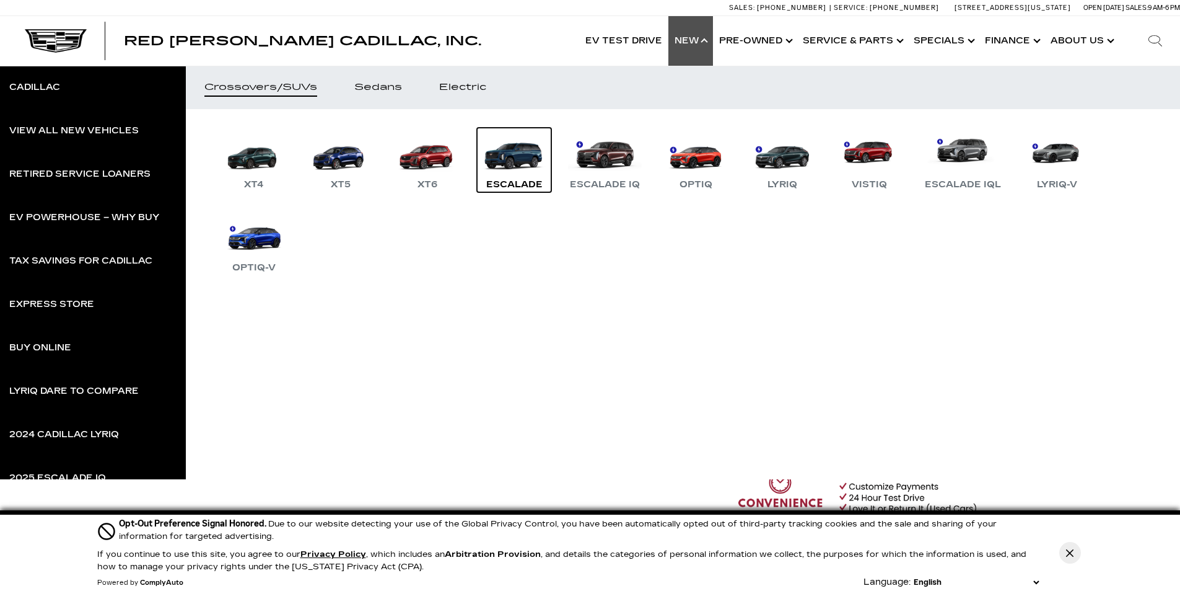
click at [514, 157] on link "Escalade" at bounding box center [514, 160] width 74 height 64
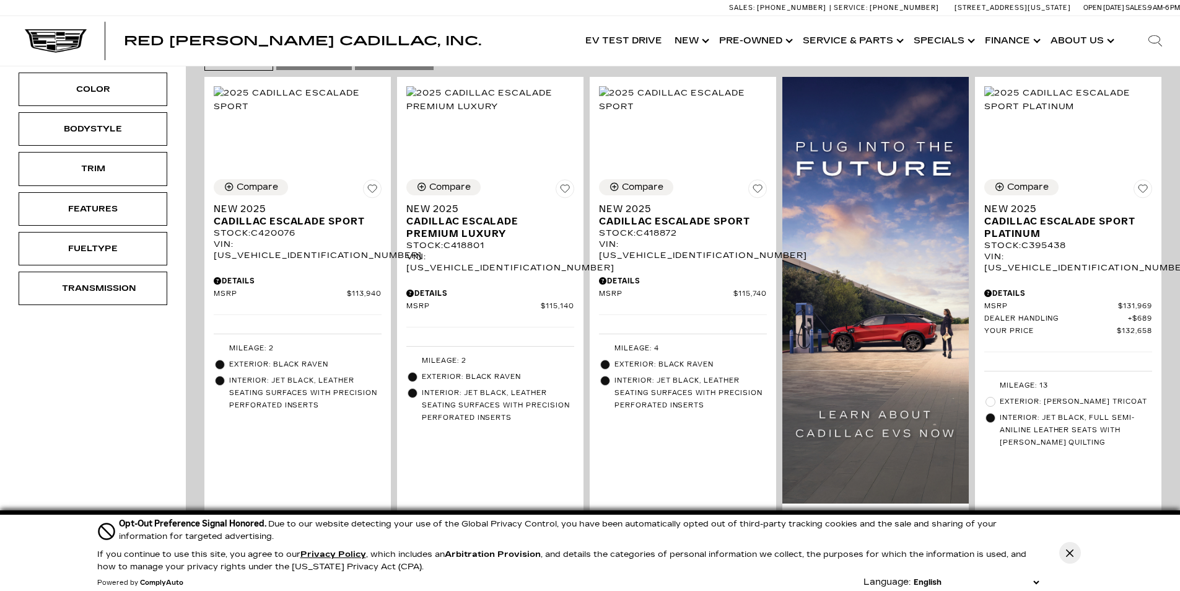
scroll to position [312, 0]
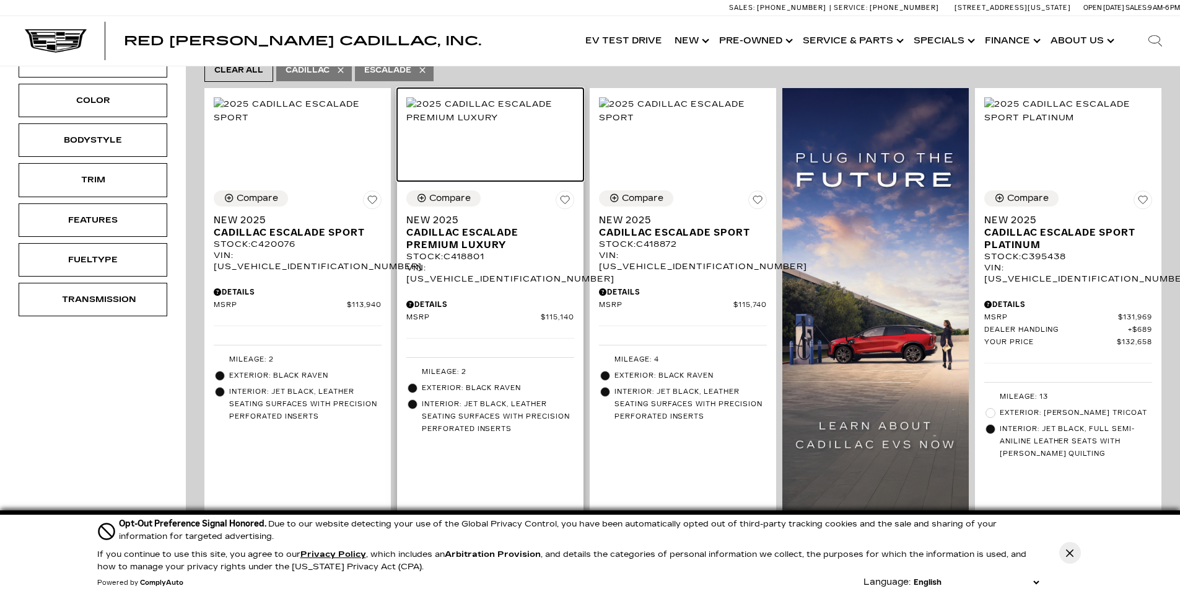
click at [501, 120] on img at bounding box center [490, 110] width 168 height 27
click at [516, 125] on img at bounding box center [490, 110] width 168 height 27
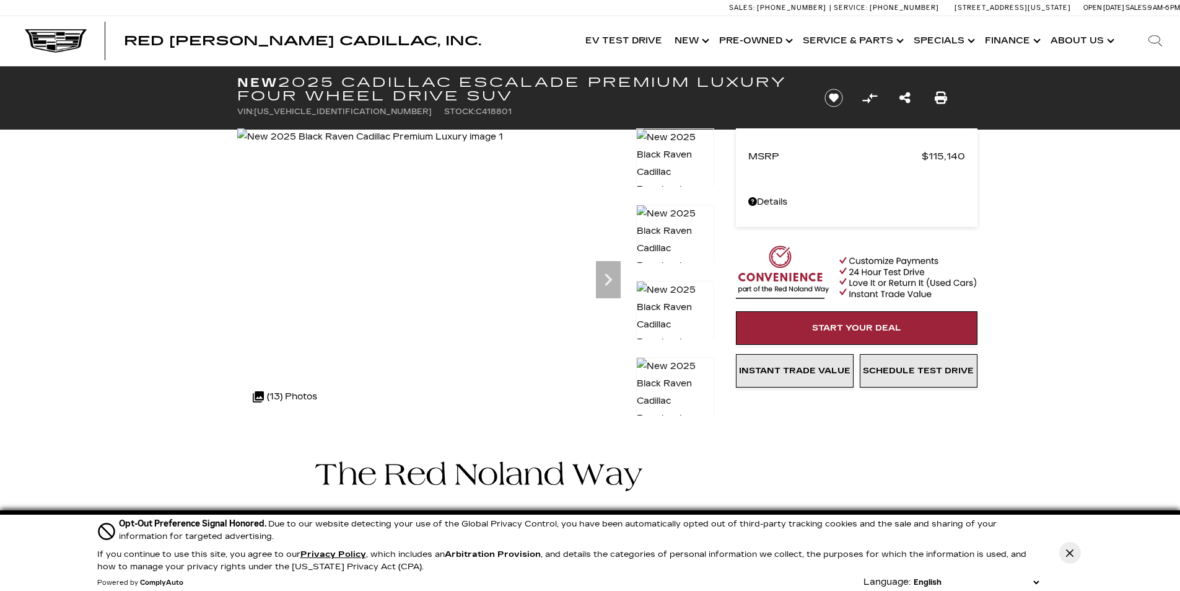
click at [674, 384] on img at bounding box center [675, 401] width 78 height 88
click at [687, 382] on img at bounding box center [675, 401] width 78 height 88
click at [694, 383] on img at bounding box center [675, 401] width 78 height 88
click at [682, 218] on img at bounding box center [675, 248] width 78 height 88
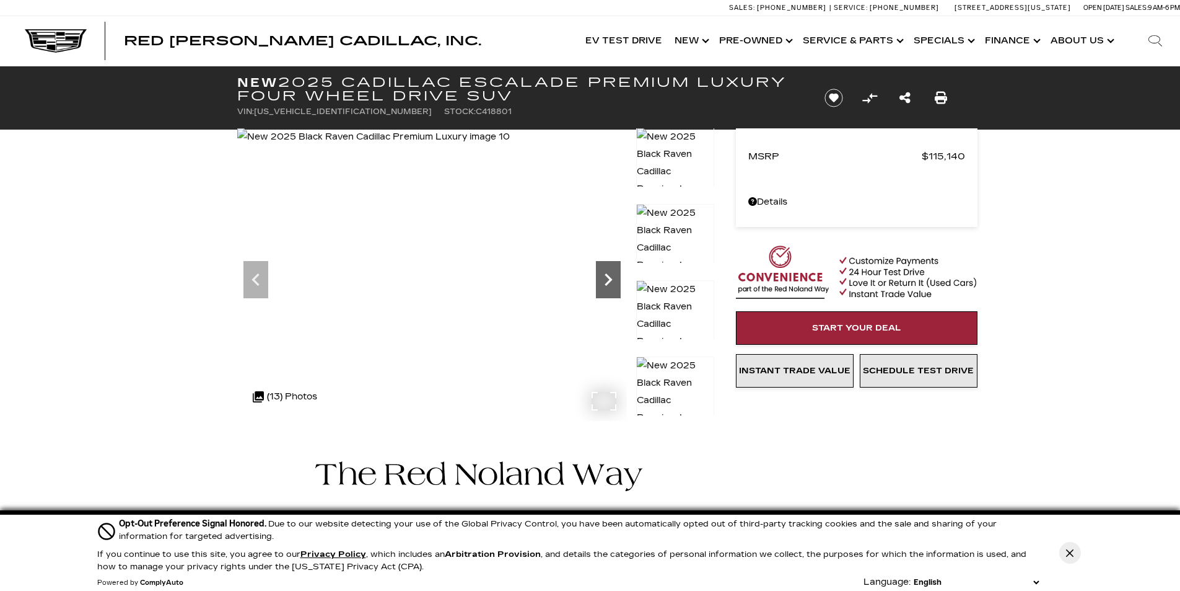
click at [612, 279] on icon "Next" at bounding box center [608, 279] width 7 height 12
click at [607, 281] on icon "Next" at bounding box center [608, 279] width 25 height 25
